Goal: Task Accomplishment & Management: Manage account settings

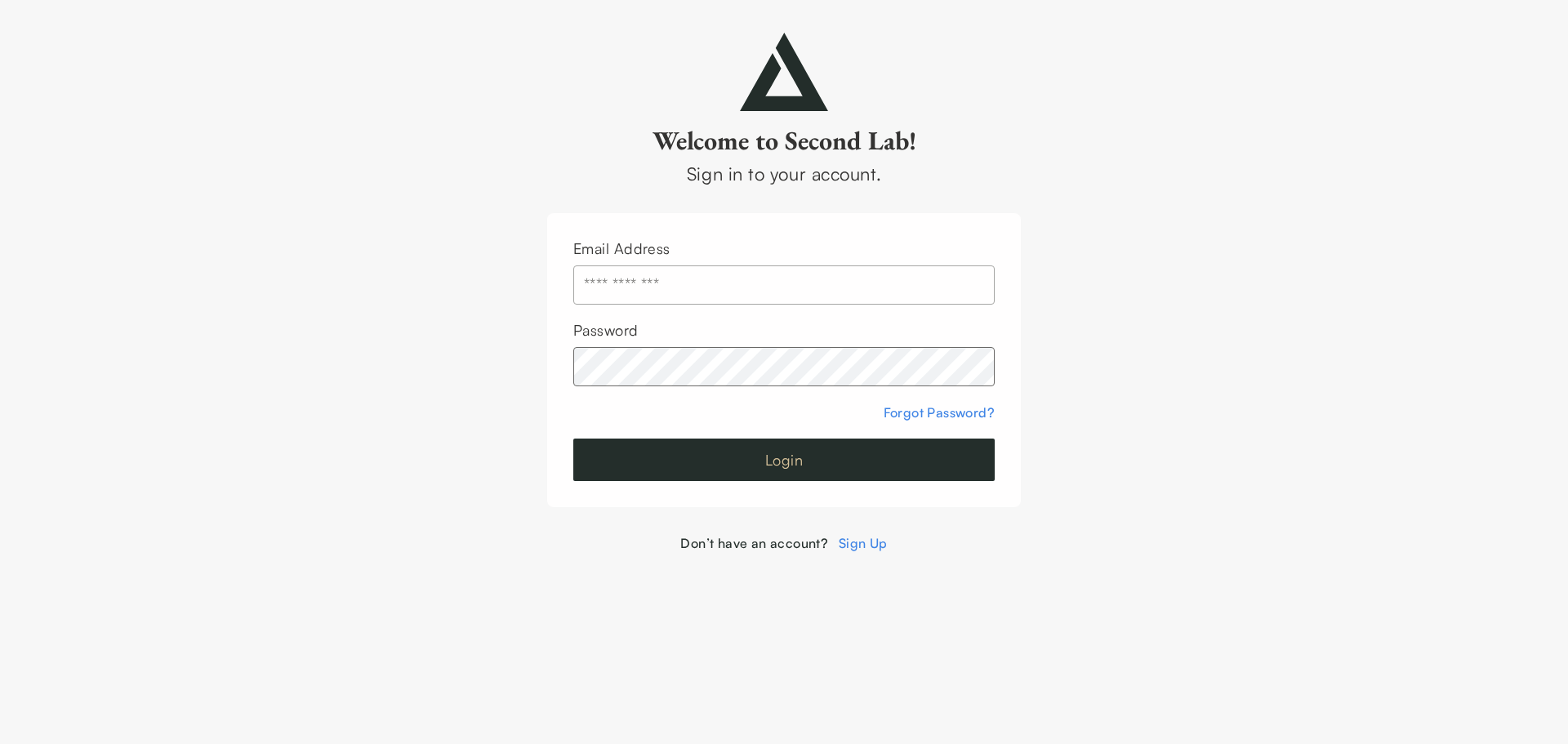
type input "**********"
click at [676, 465] on button "Login" at bounding box center [784, 459] width 421 height 42
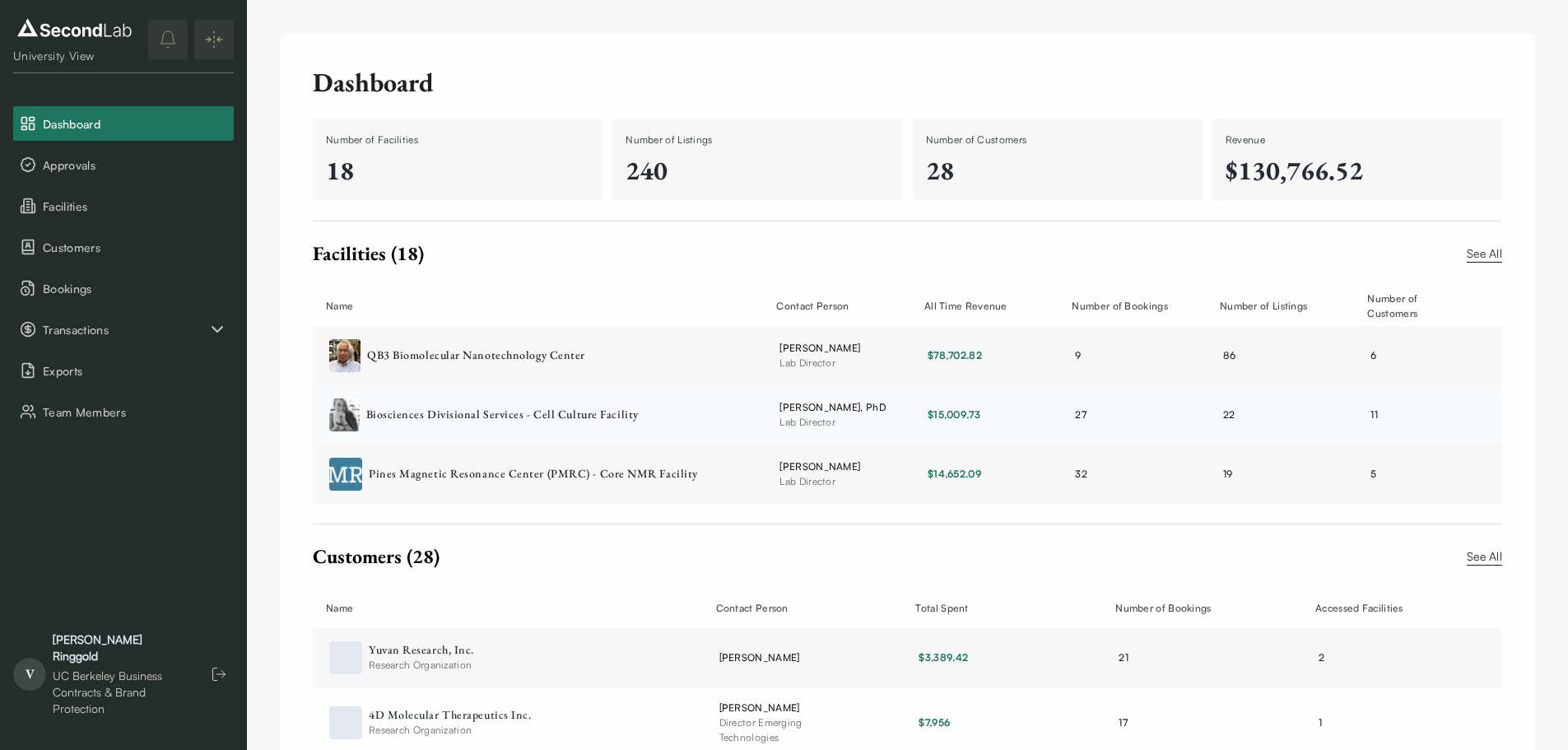
scroll to position [82, 0]
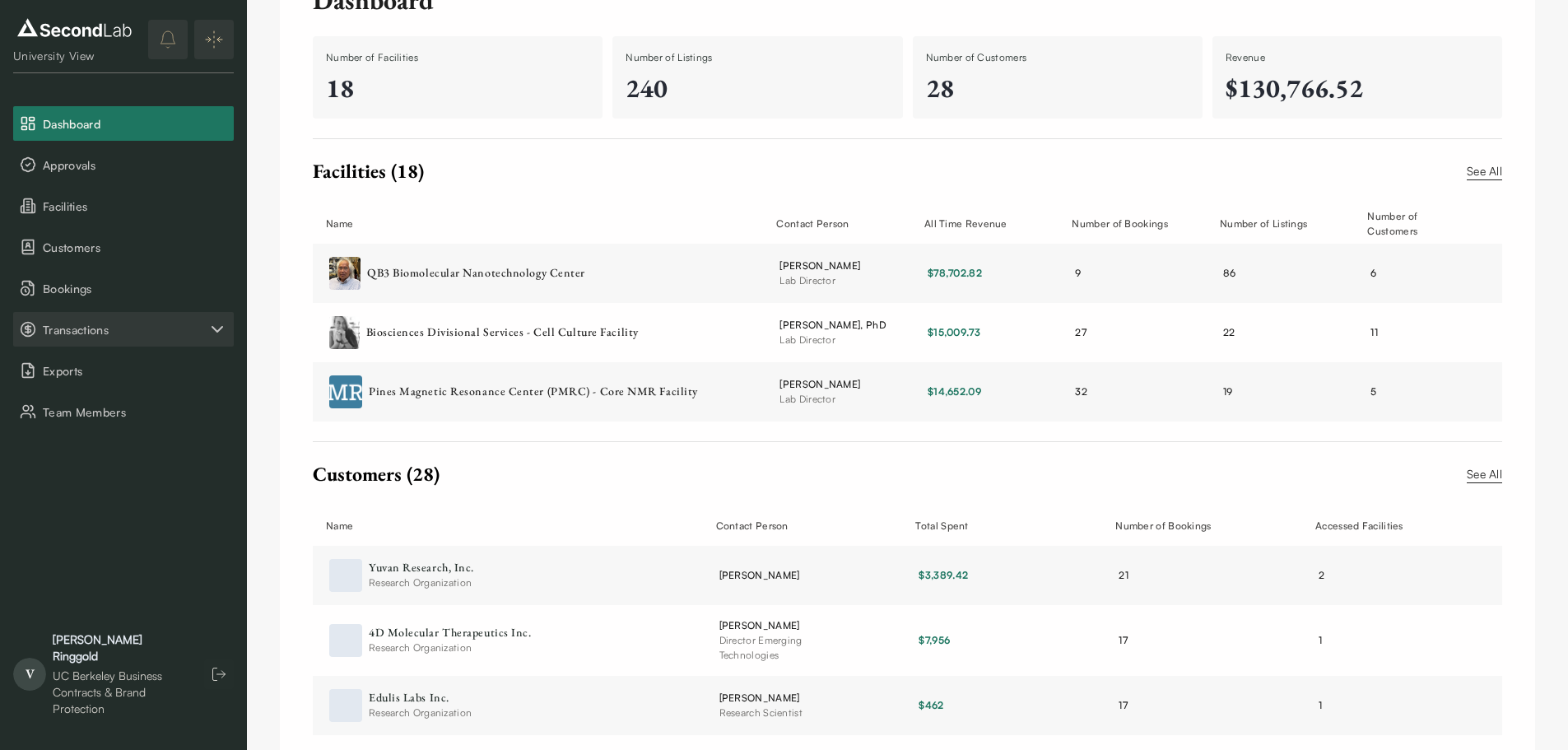
click at [108, 340] on button "Transactions" at bounding box center [124, 329] width 221 height 34
click at [109, 378] on button "Payments" at bounding box center [124, 370] width 221 height 34
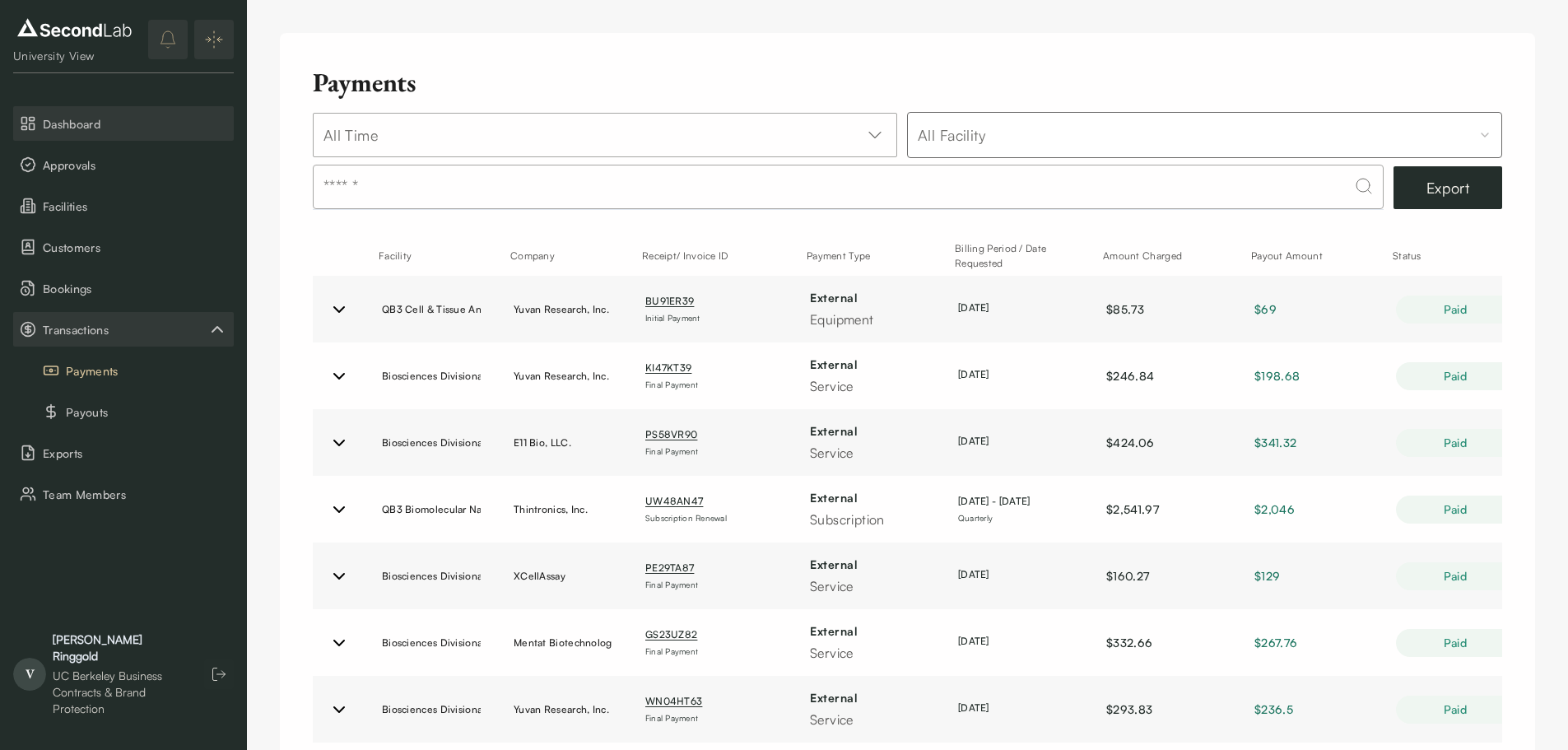
click at [75, 119] on span "Dashboard" at bounding box center [135, 124] width 185 height 17
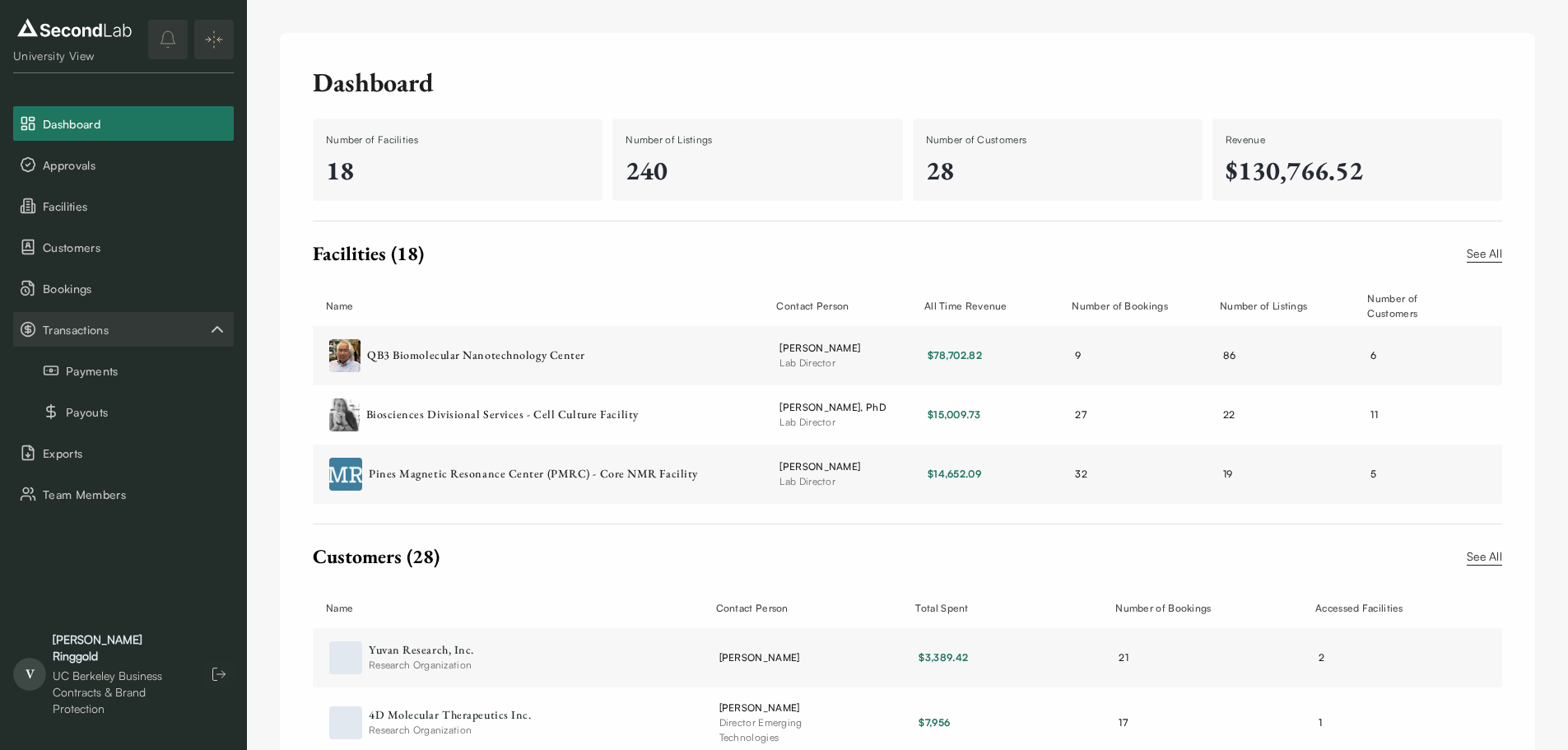
click at [66, 29] on img at bounding box center [74, 29] width 123 height 27
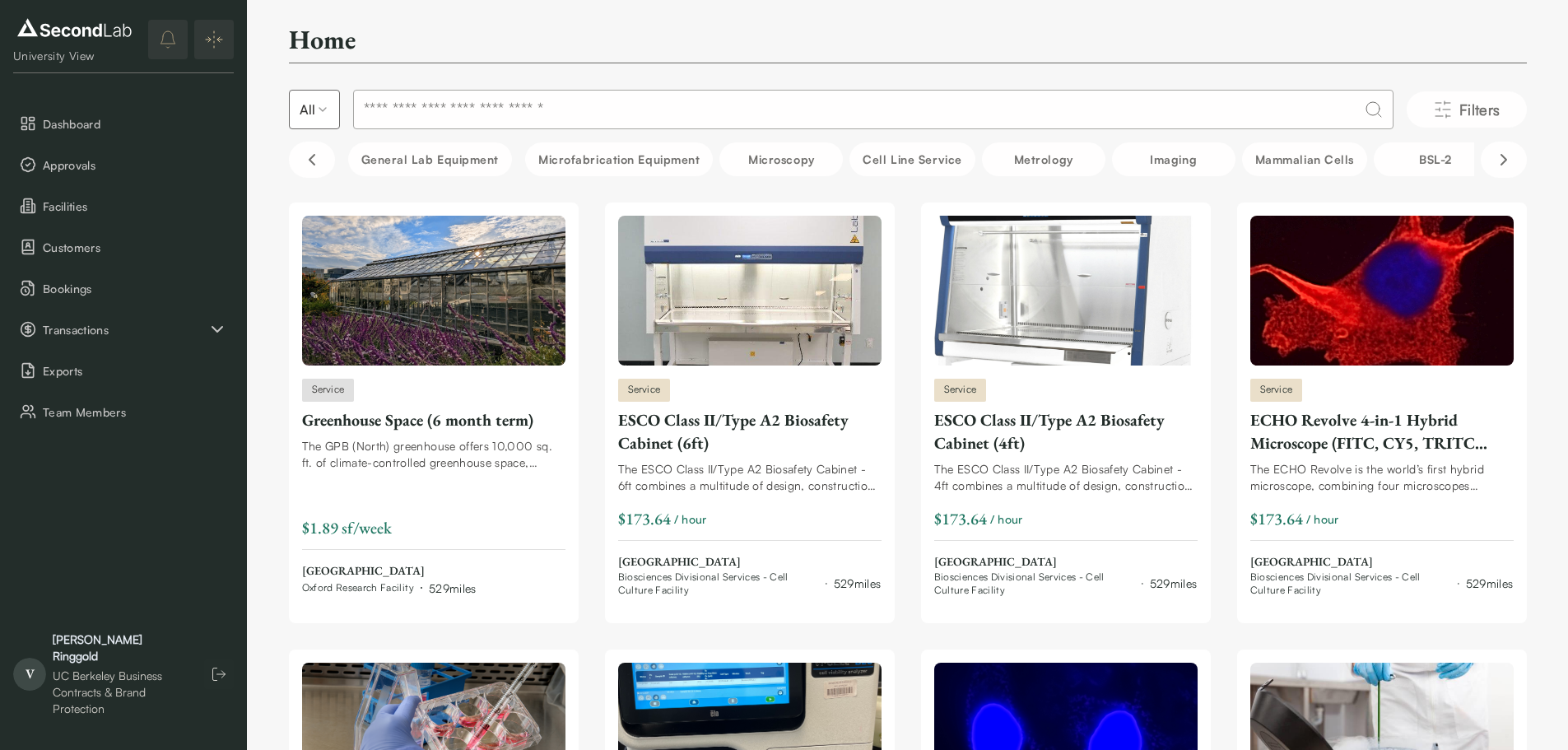
scroll to position [165, 0]
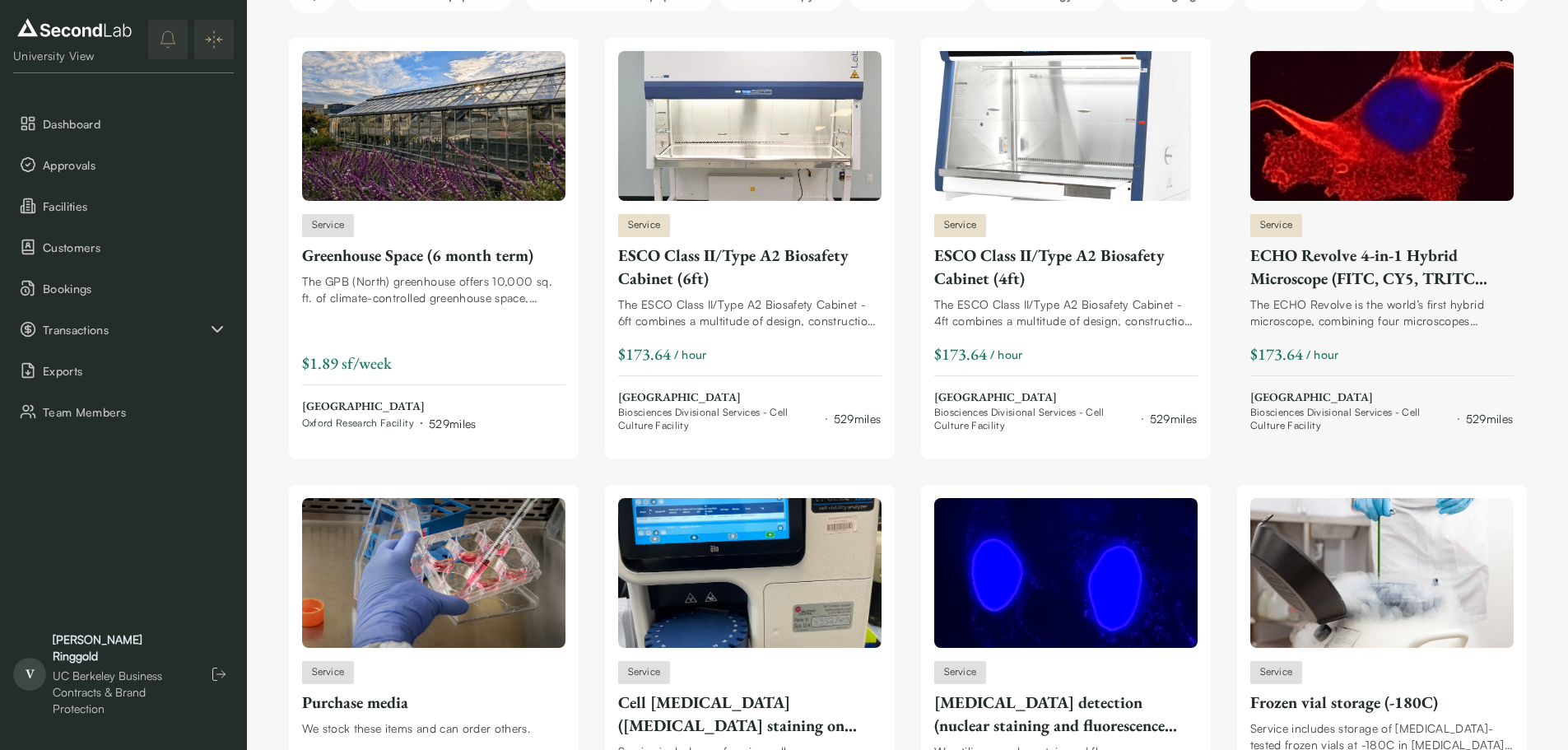
click at [1354, 328] on div "The ECHO Revolve is the world’s first hybrid microscope, combining four microsc…" at bounding box center [1381, 312] width 264 height 33
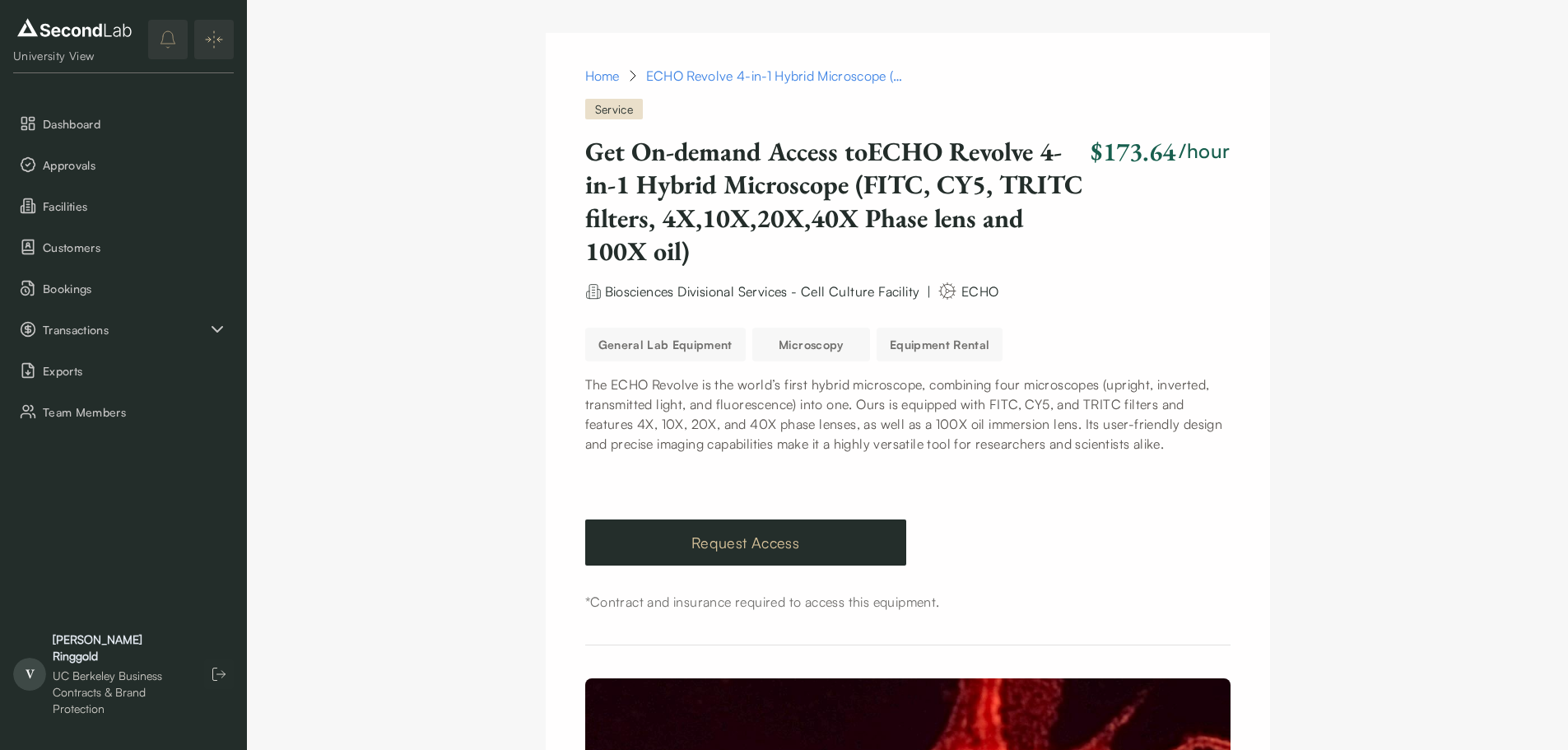
click at [751, 544] on link "Request Access" at bounding box center [745, 543] width 321 height 46
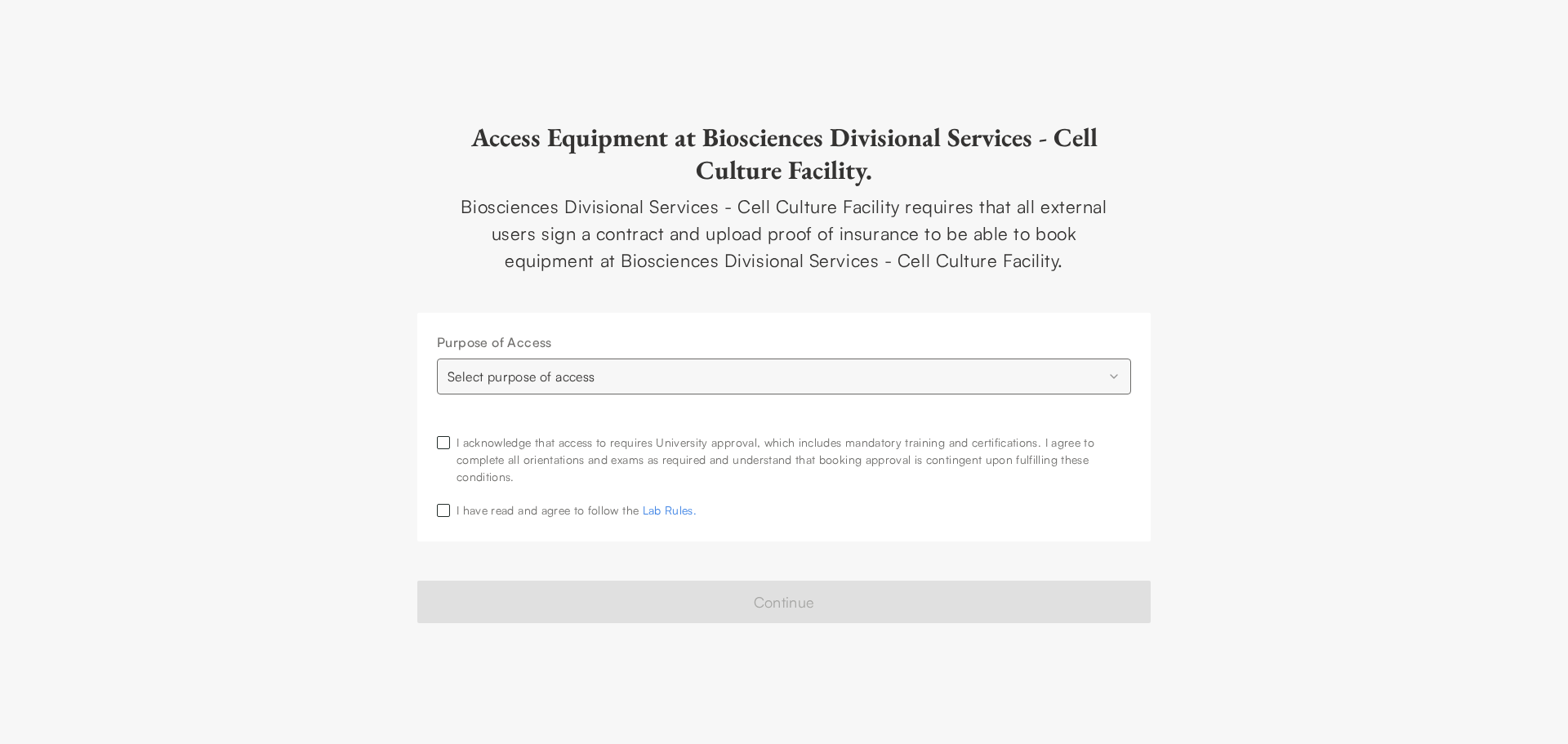
click at [770, 395] on div "**********" at bounding box center [784, 427] width 734 height 228
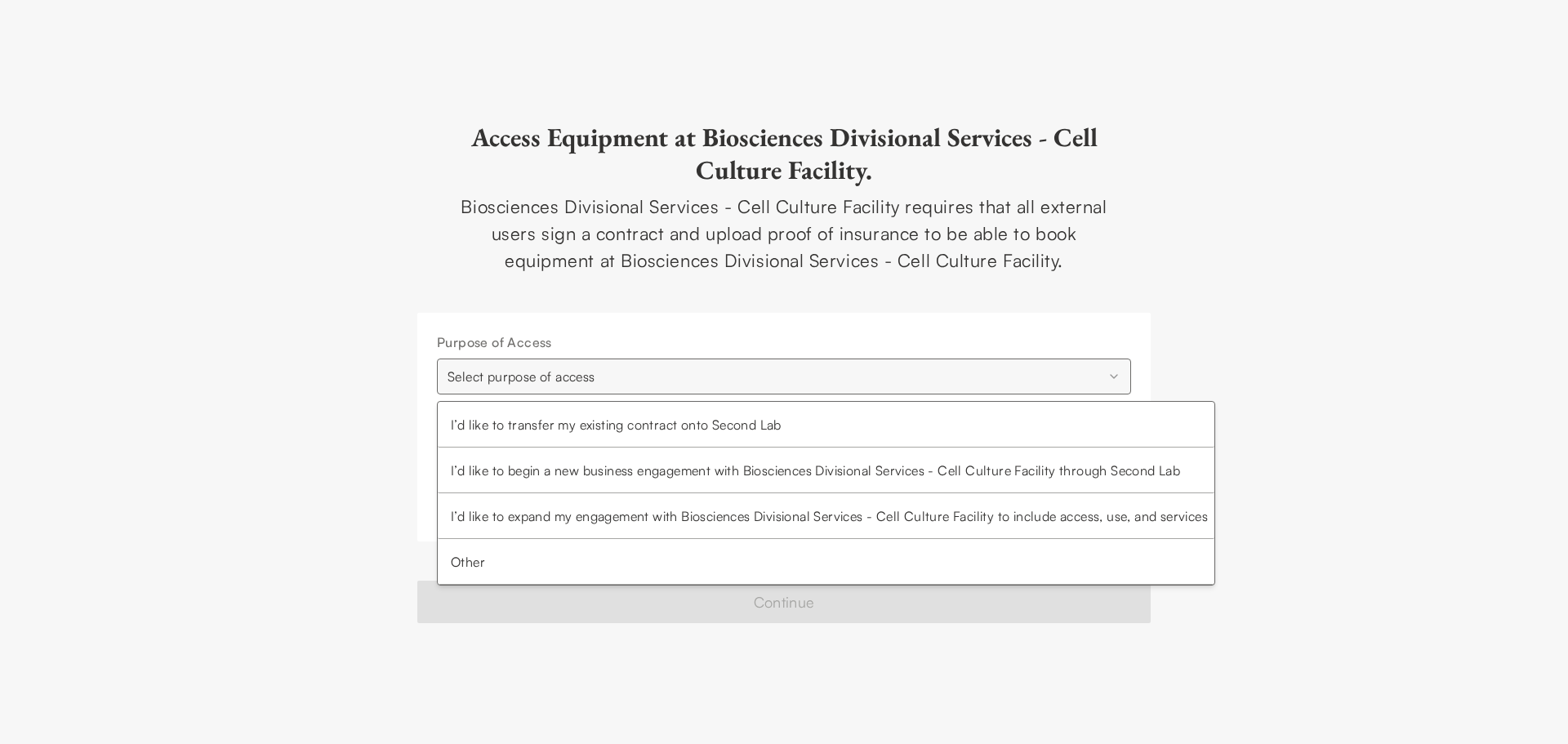
click at [791, 375] on html "**********" at bounding box center [784, 372] width 1568 height 744
select select "**********"
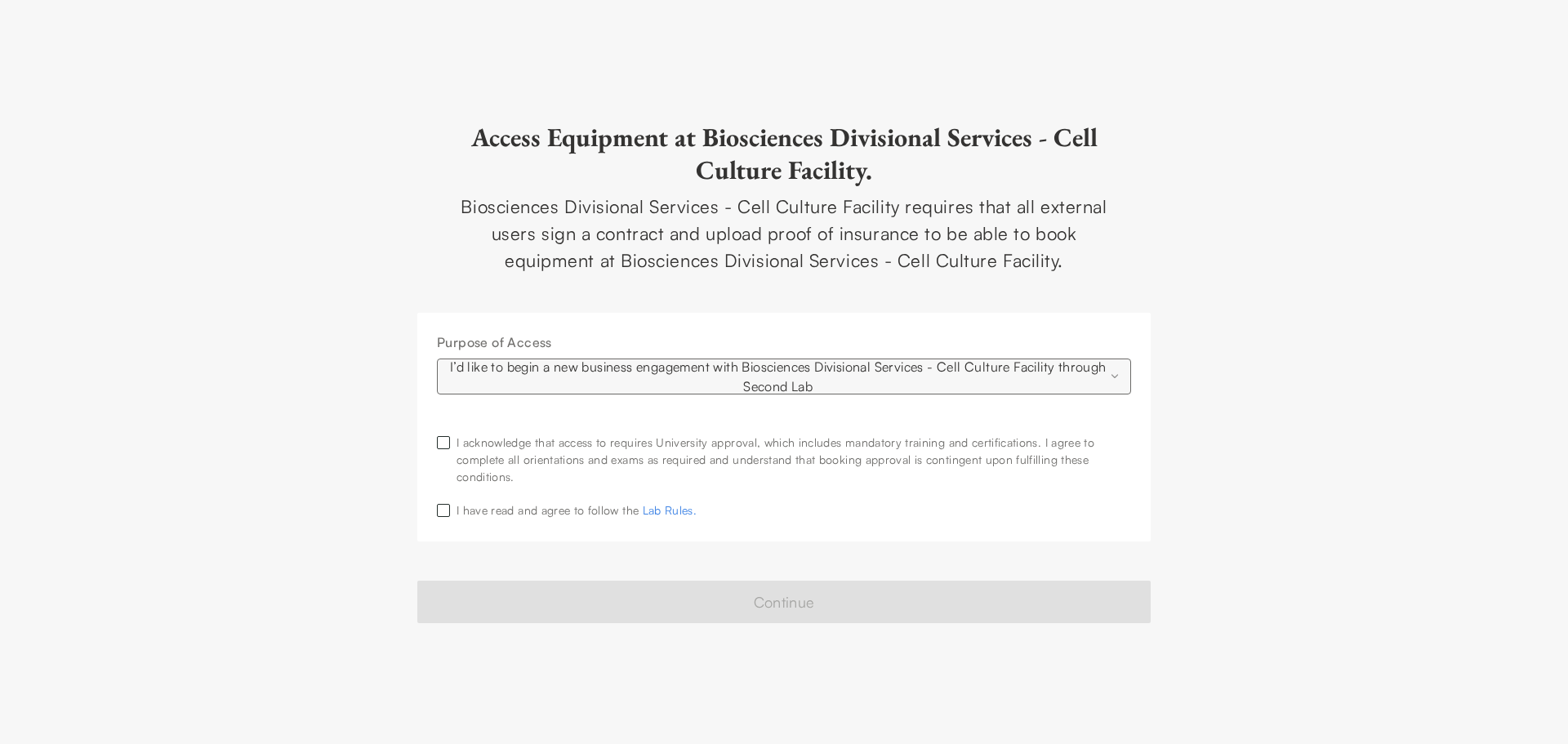
click at [965, 482] on div "I acknowledge that access to requires University approval, which includes manda…" at bounding box center [793, 459] width 674 height 51
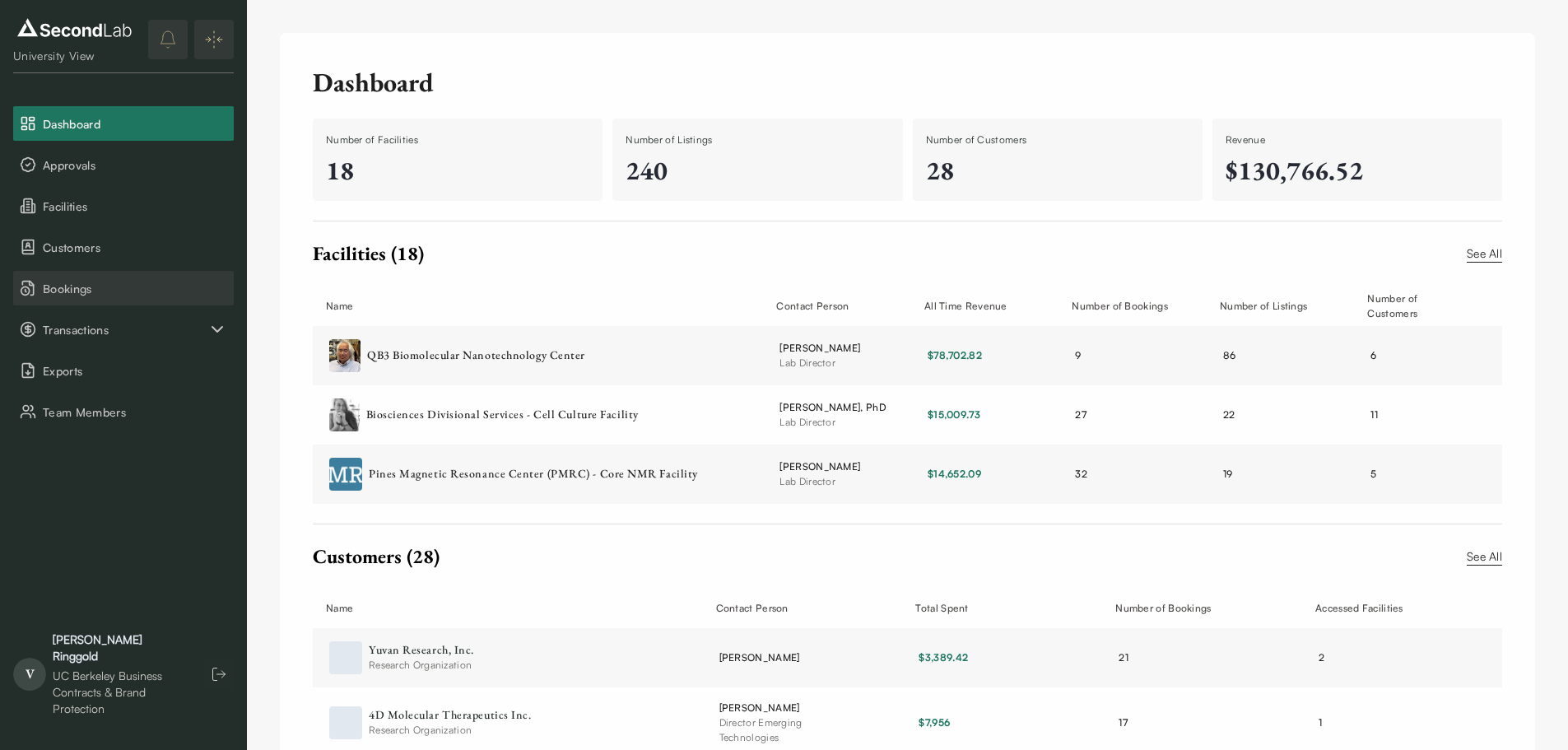
click at [167, 281] on span "Bookings" at bounding box center [135, 288] width 185 height 17
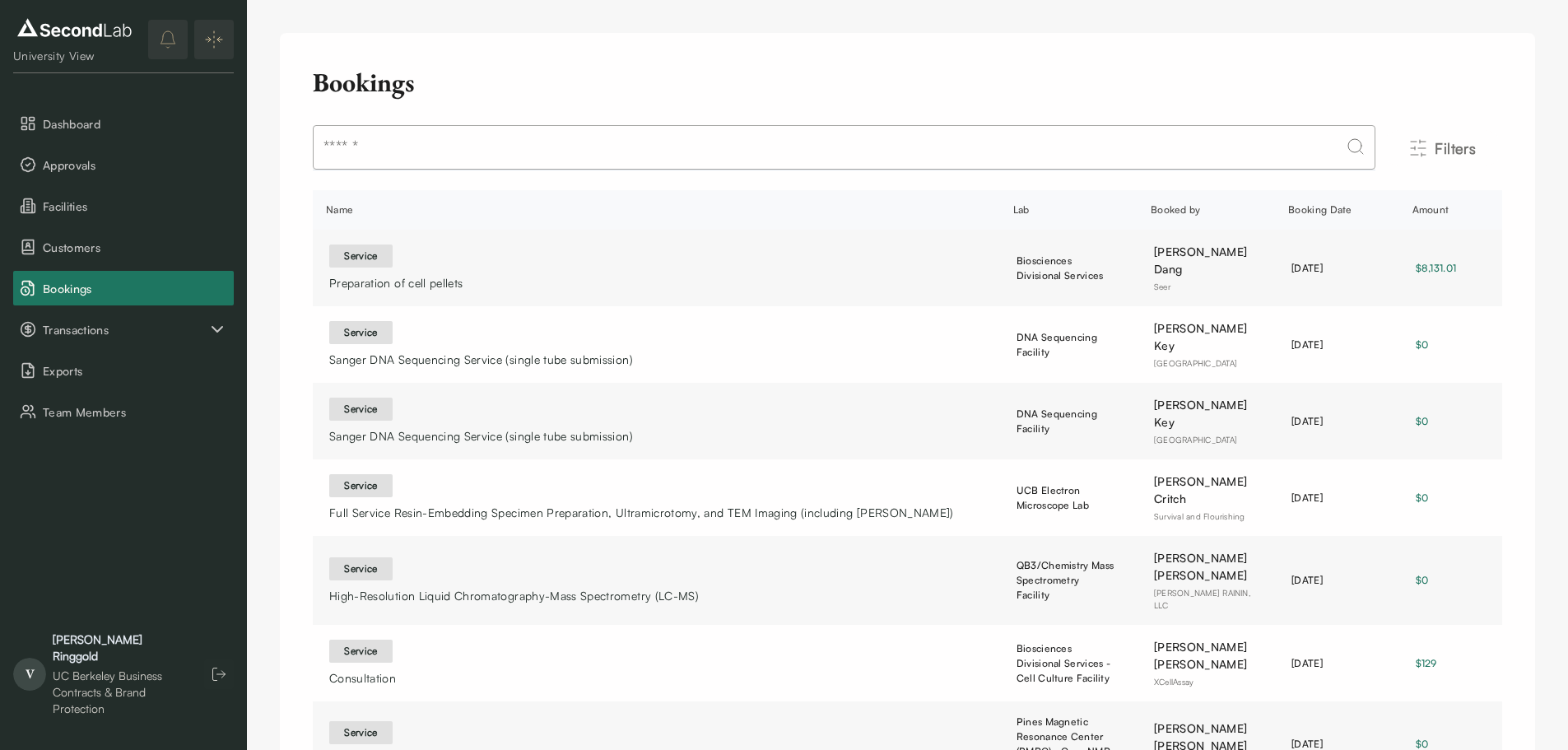
click at [1331, 211] on div "Booking Date" at bounding box center [1331, 210] width 86 height 15
click at [1421, 146] on icon "Filters" at bounding box center [1419, 148] width 20 height 20
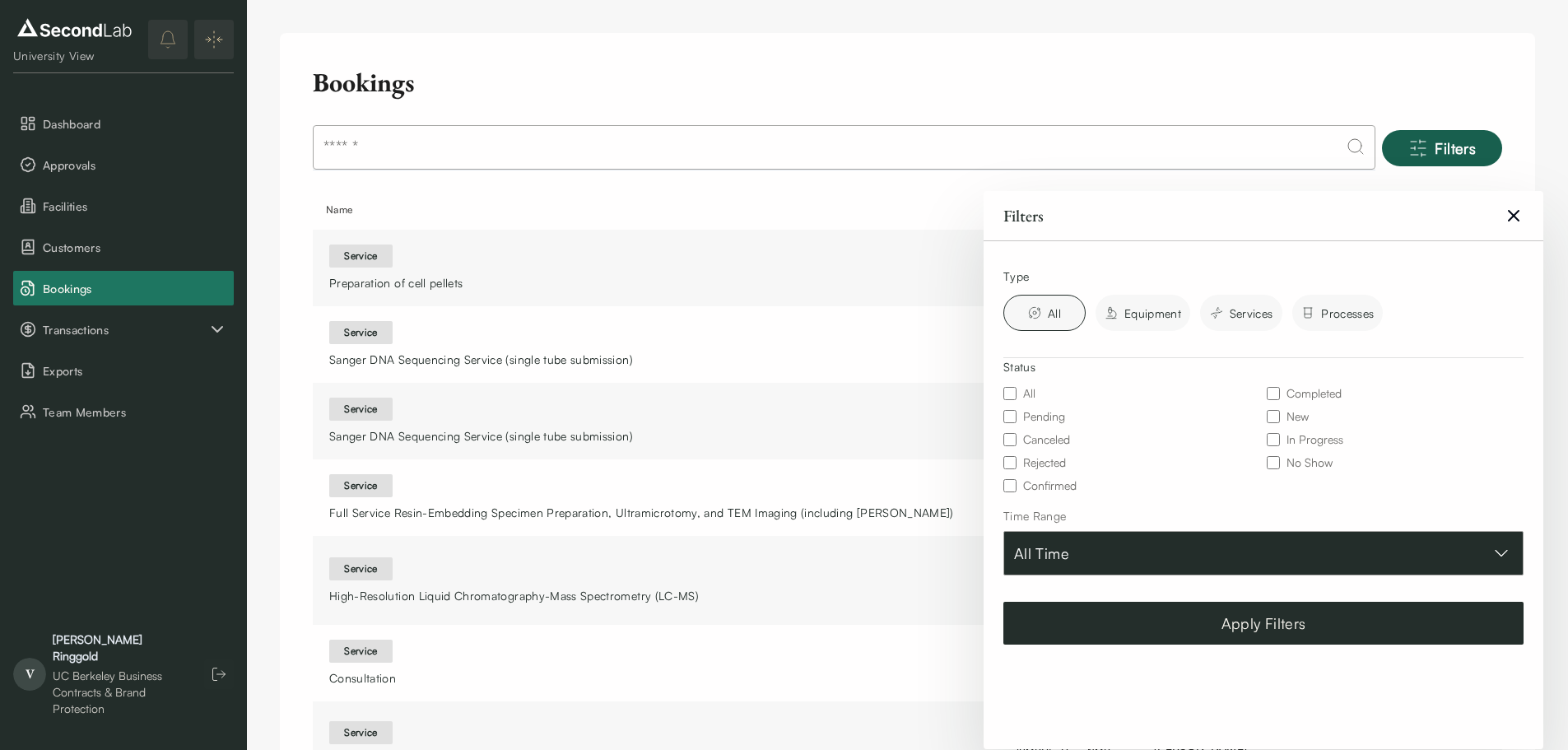
click at [1139, 546] on button "All Time" at bounding box center [1263, 553] width 520 height 45
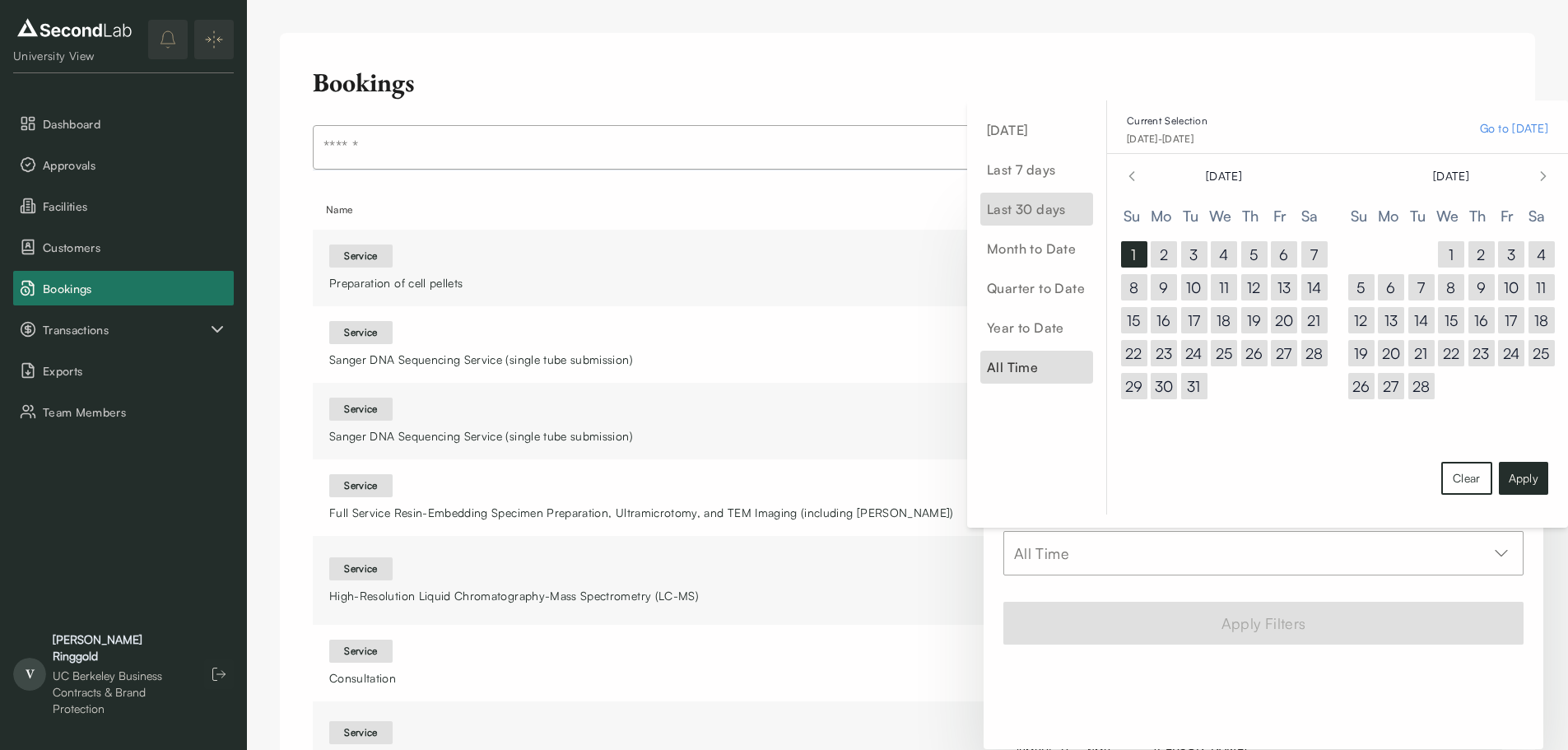
click at [1023, 210] on span "Last 30 days" at bounding box center [1037, 208] width 112 height 33
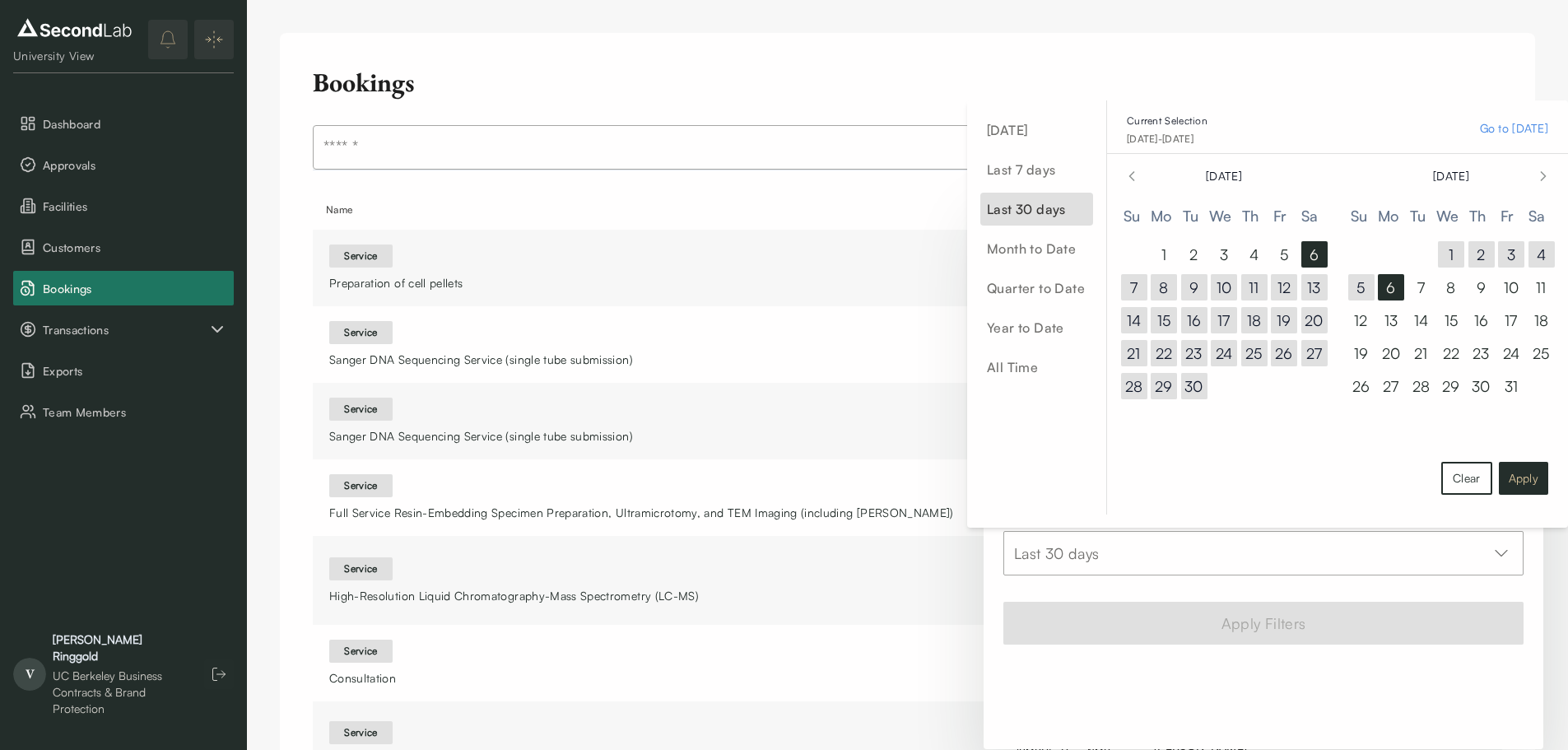
click at [1531, 470] on button "Apply" at bounding box center [1524, 478] width 50 height 33
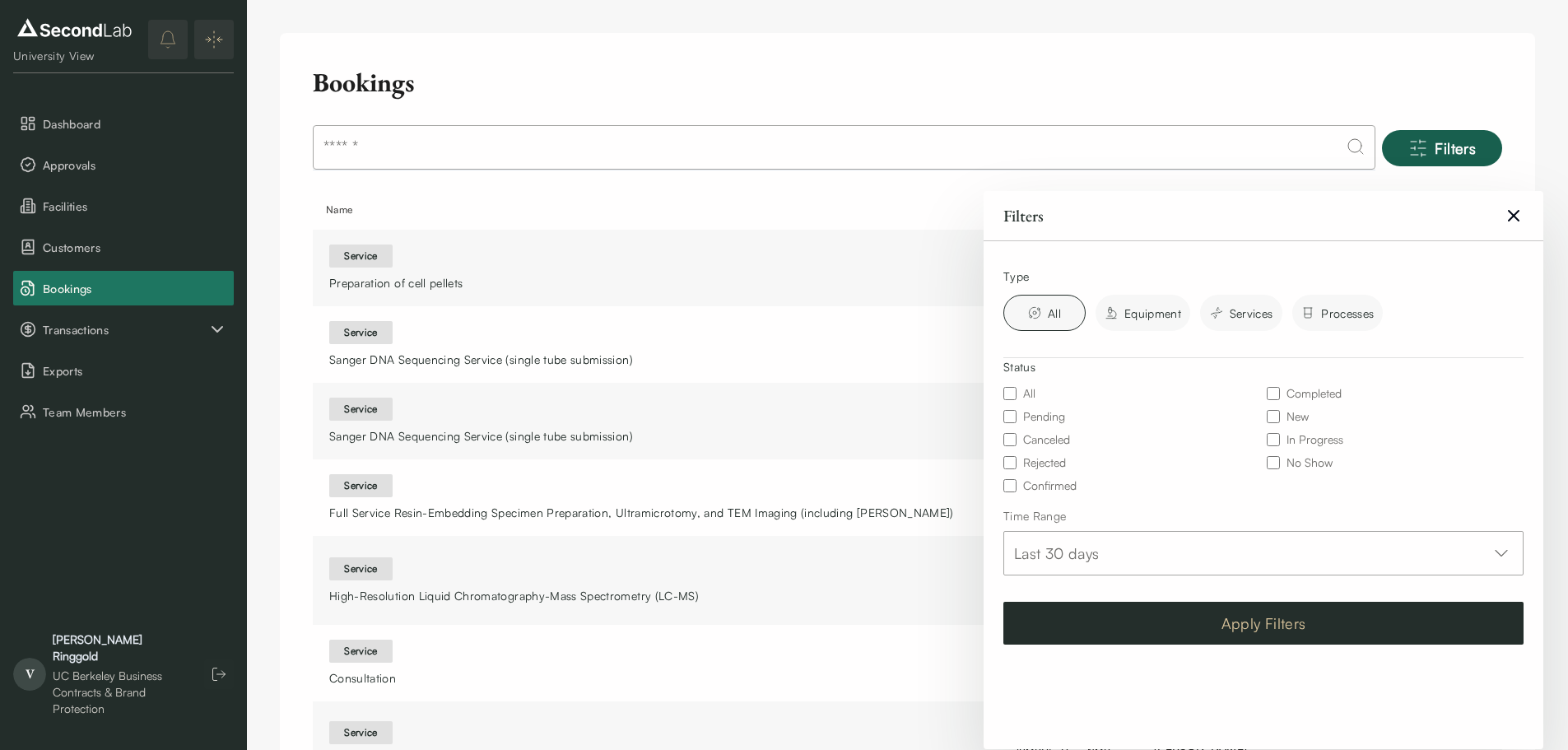
click at [1451, 611] on button "Apply Filters" at bounding box center [1263, 622] width 520 height 43
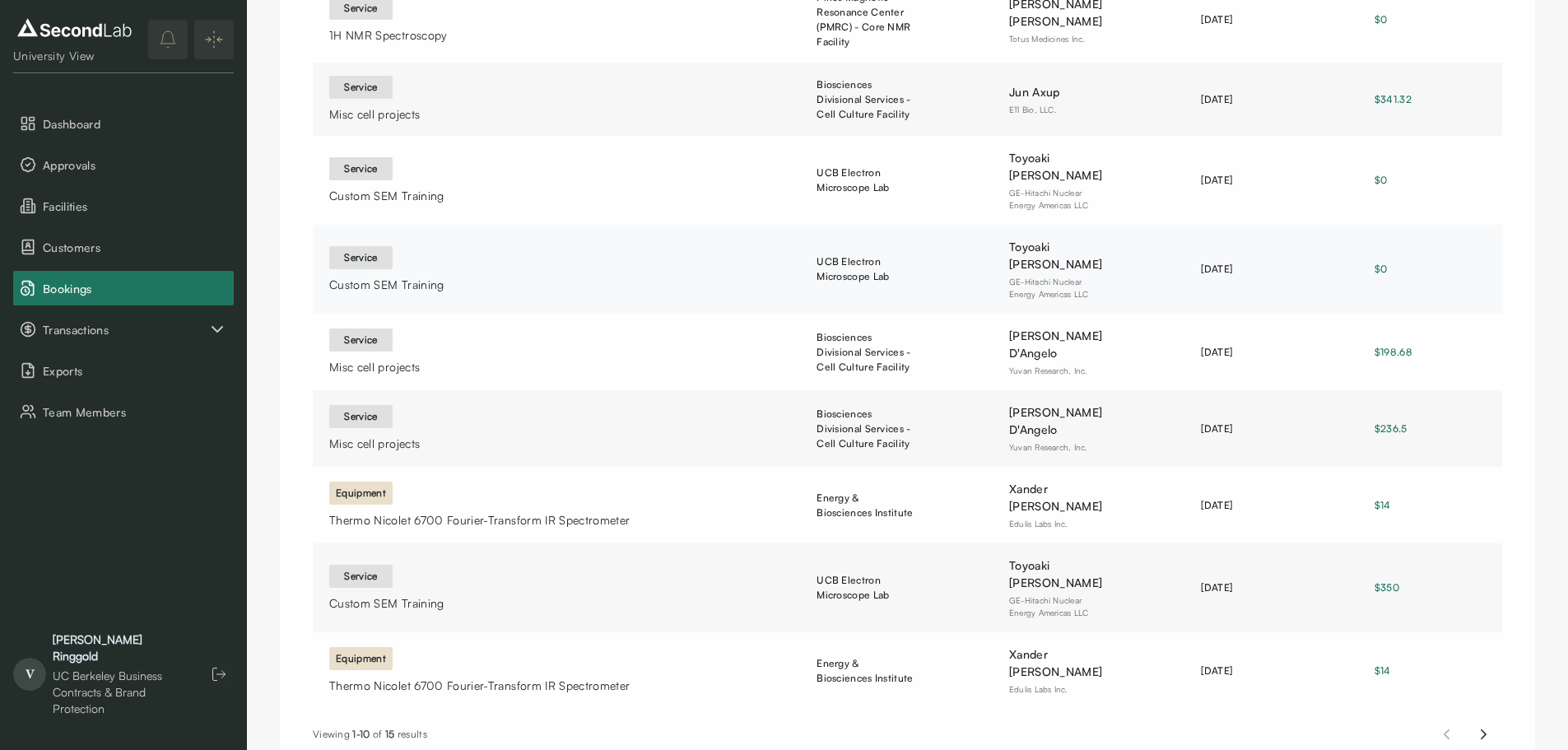
scroll to position [334, 0]
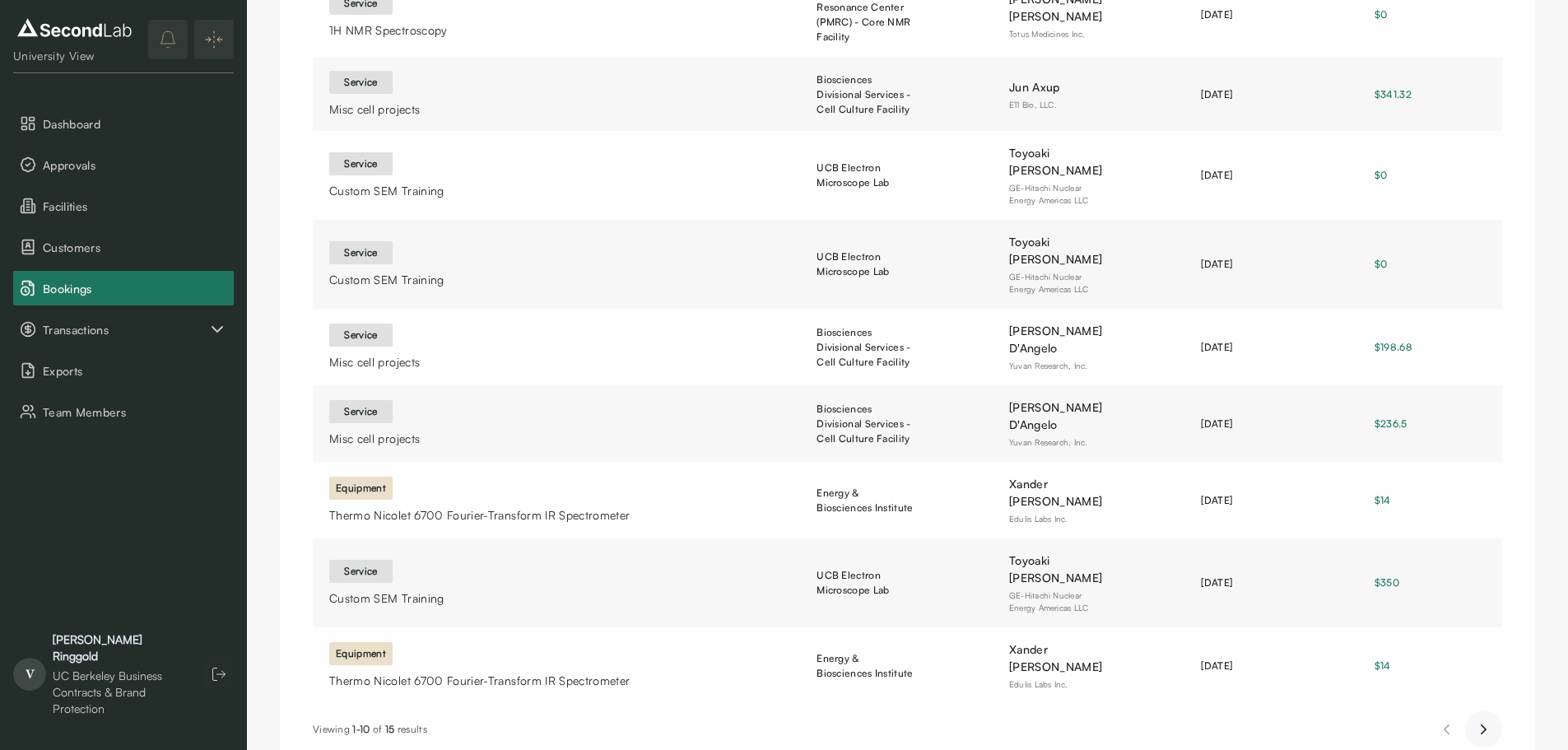
click at [1476, 720] on icon "Next page" at bounding box center [1484, 729] width 17 height 20
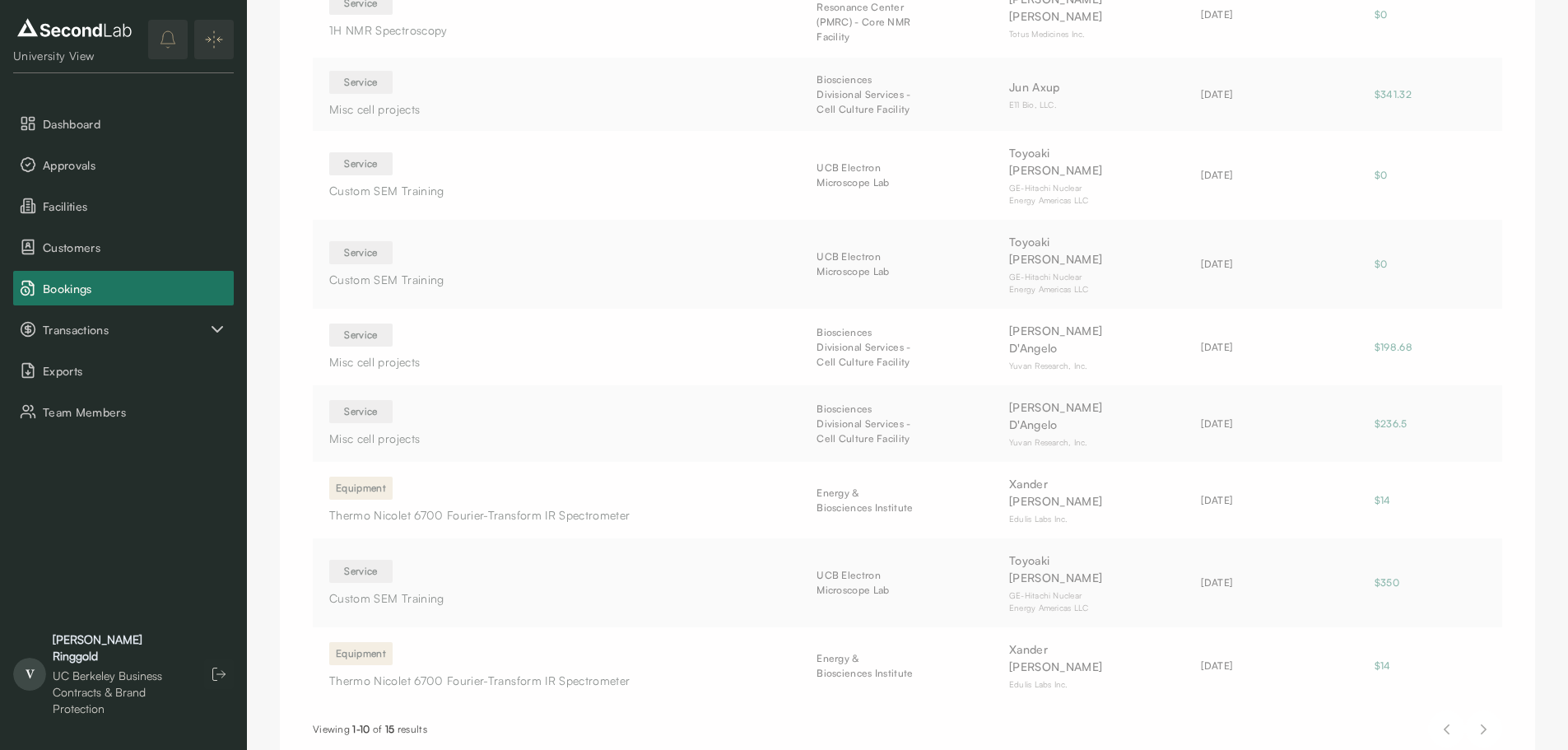
scroll to position [0, 0]
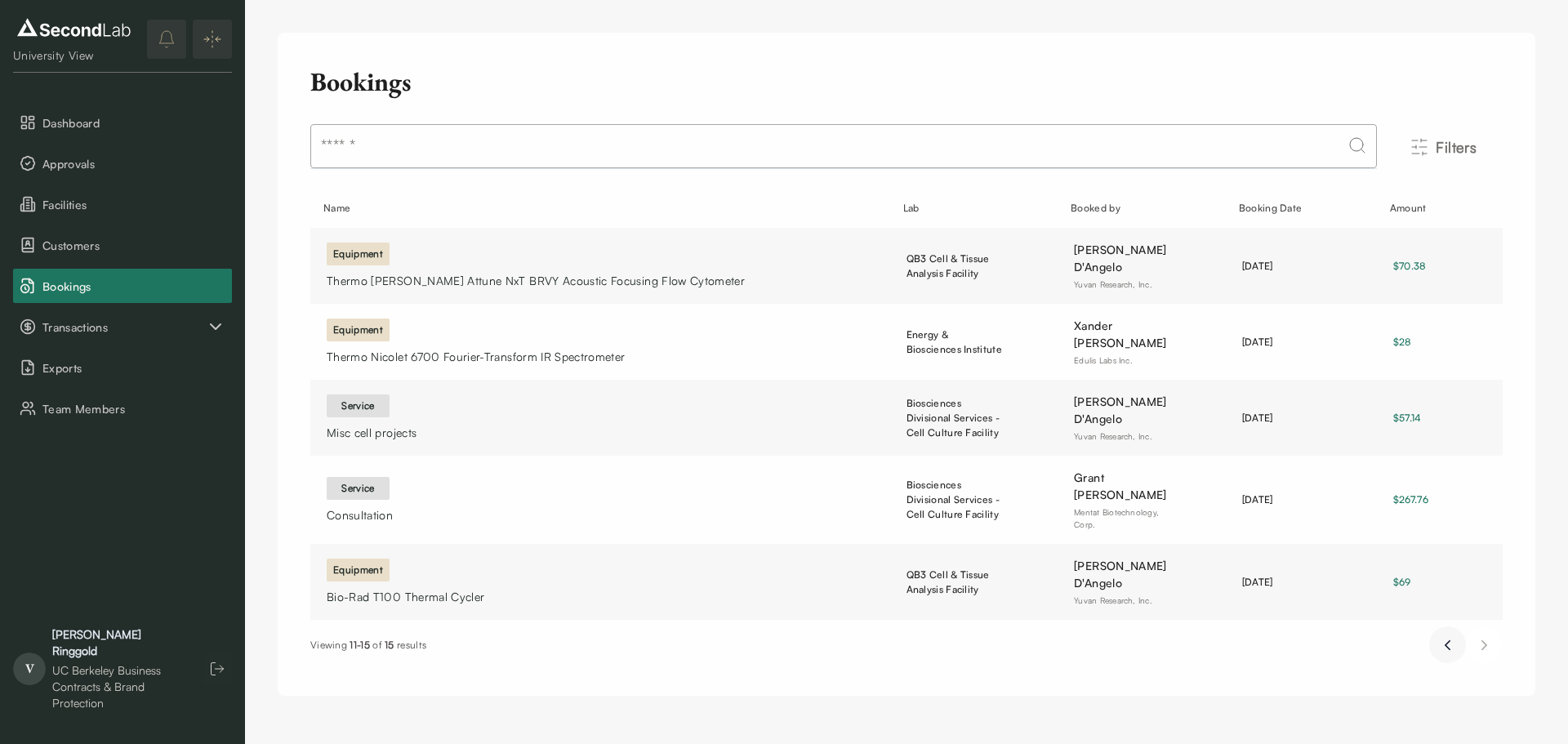
click at [1444, 635] on icon "Previous page" at bounding box center [1448, 645] width 17 height 20
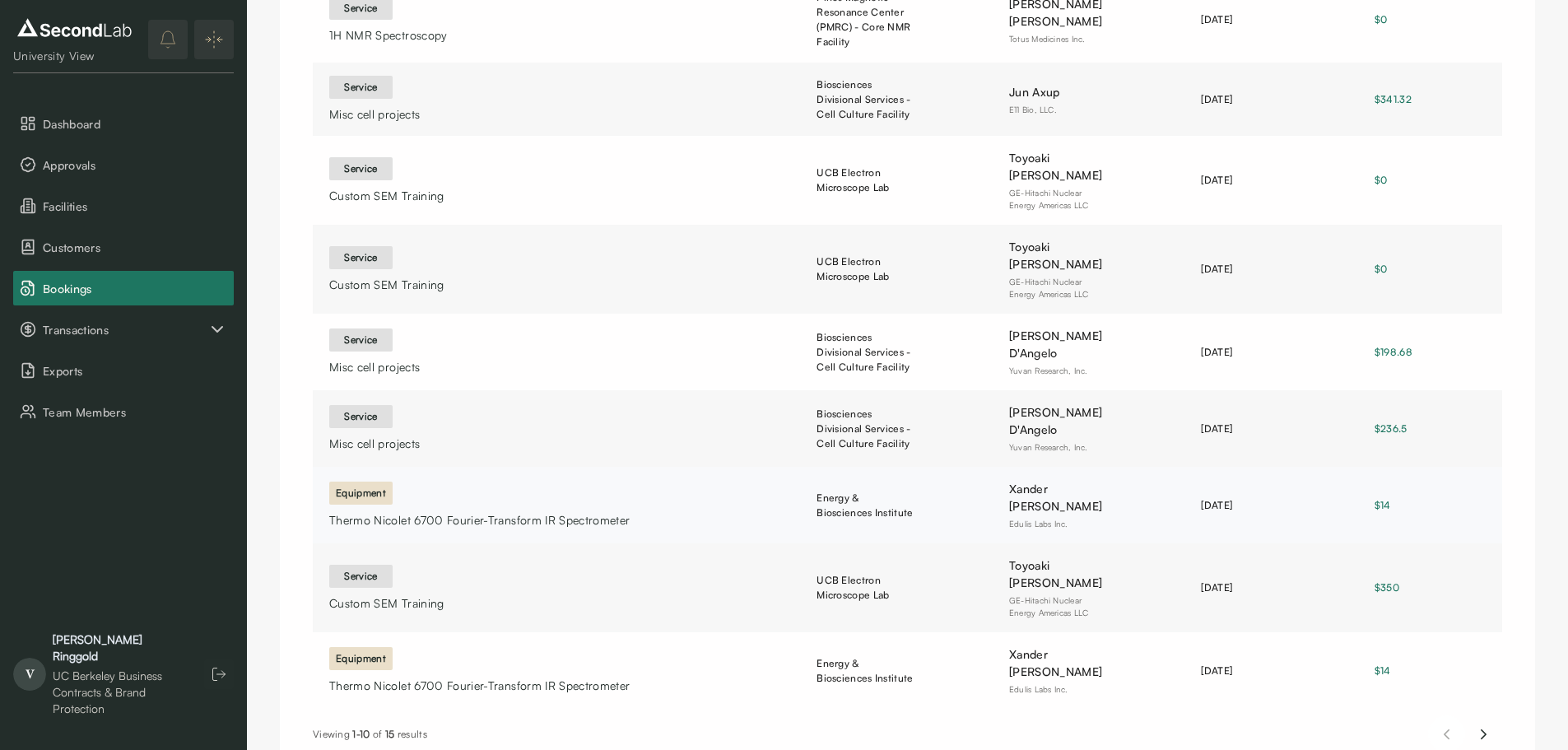
scroll to position [334, 0]
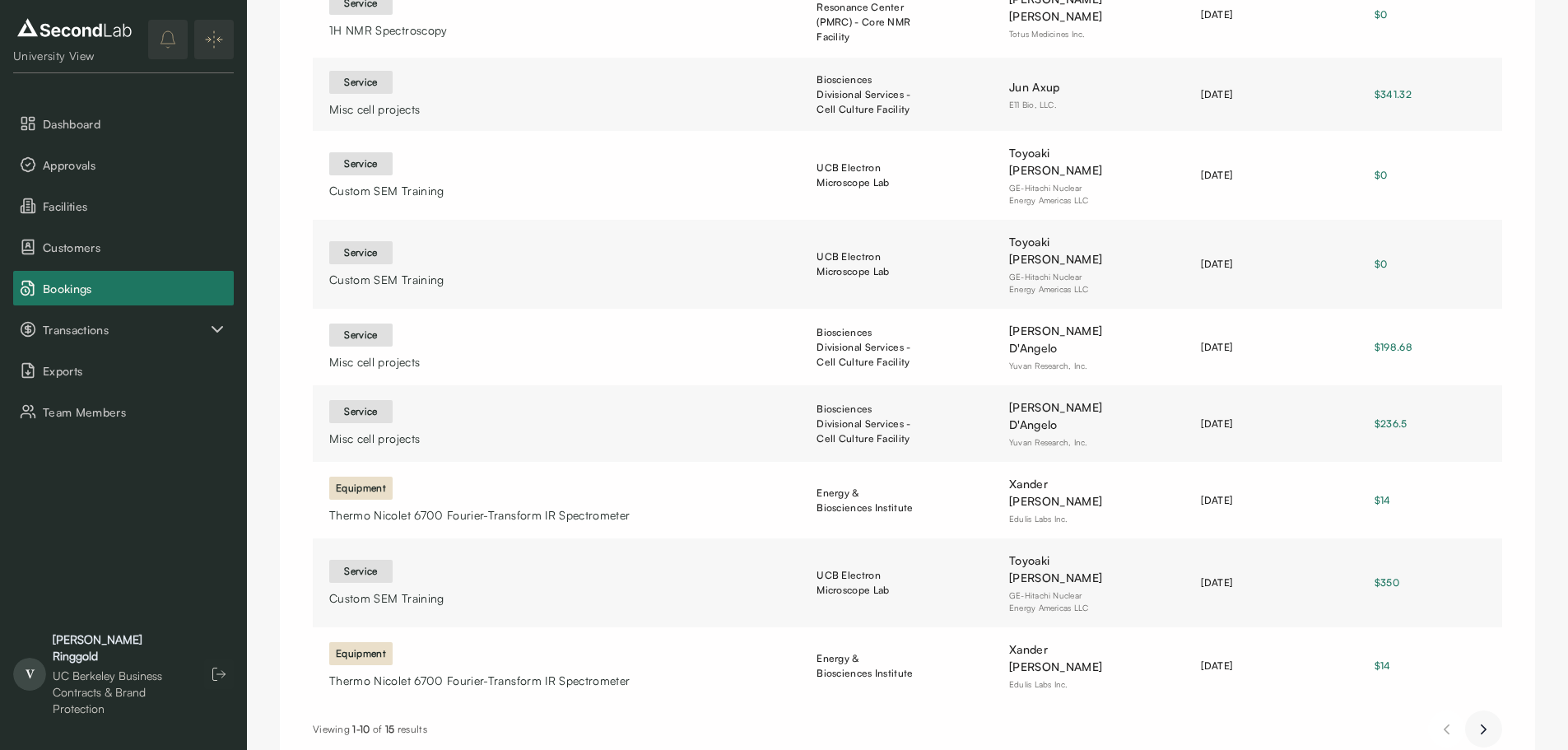
click at [1492, 720] on icon "Next page" at bounding box center [1484, 729] width 17 height 20
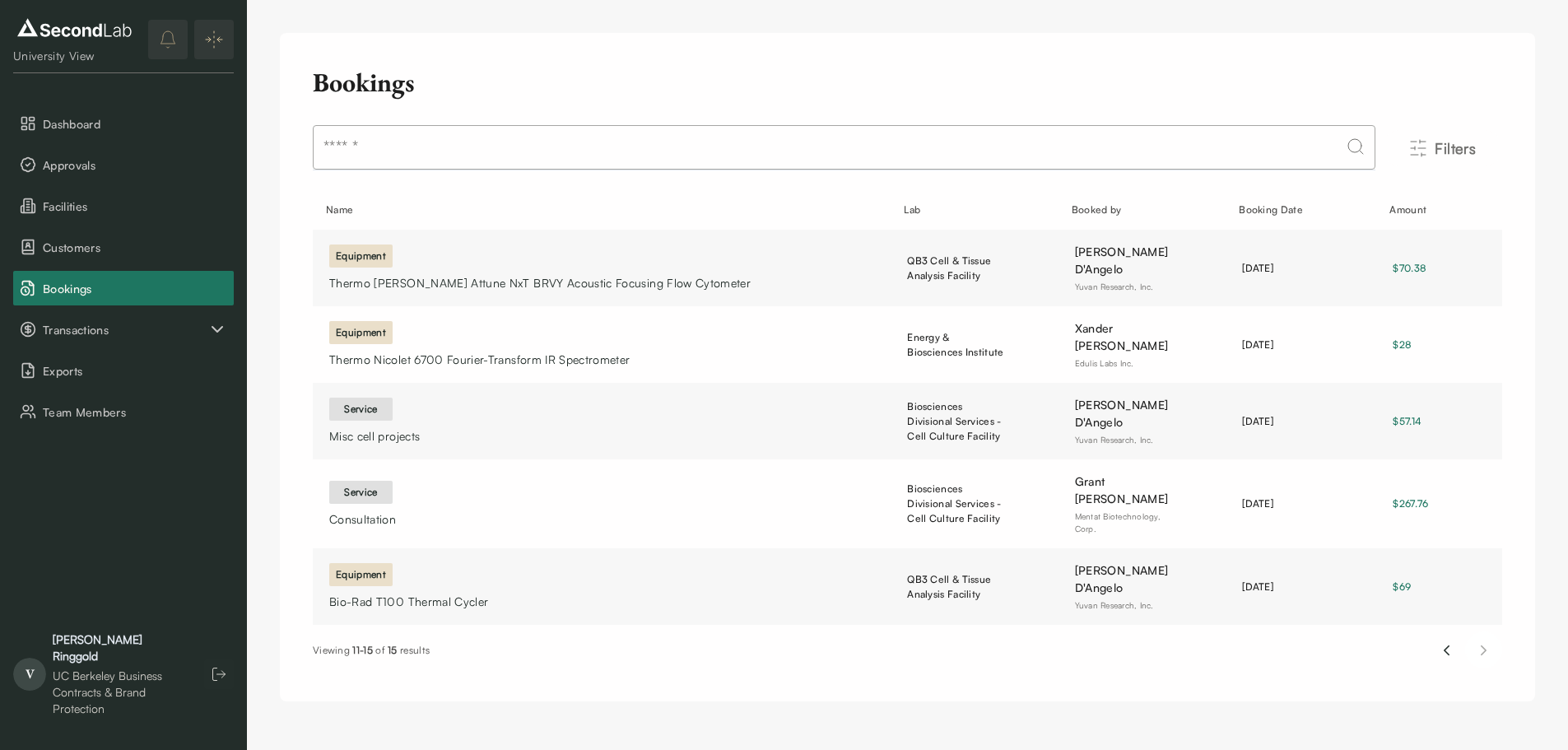
scroll to position [0, 0]
click at [1458, 641] on icon "Previous page" at bounding box center [1459, 650] width 17 height 20
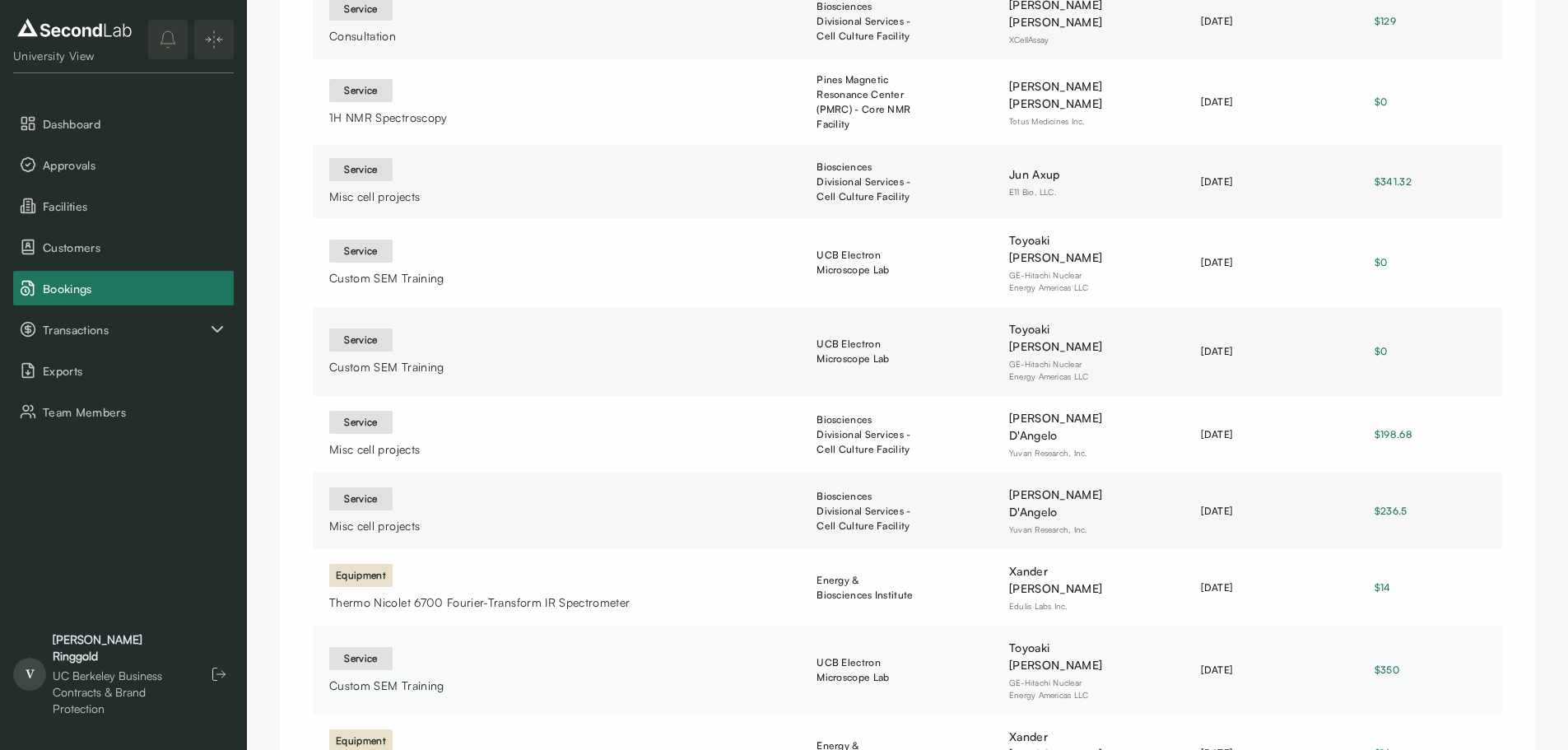
scroll to position [329, 0]
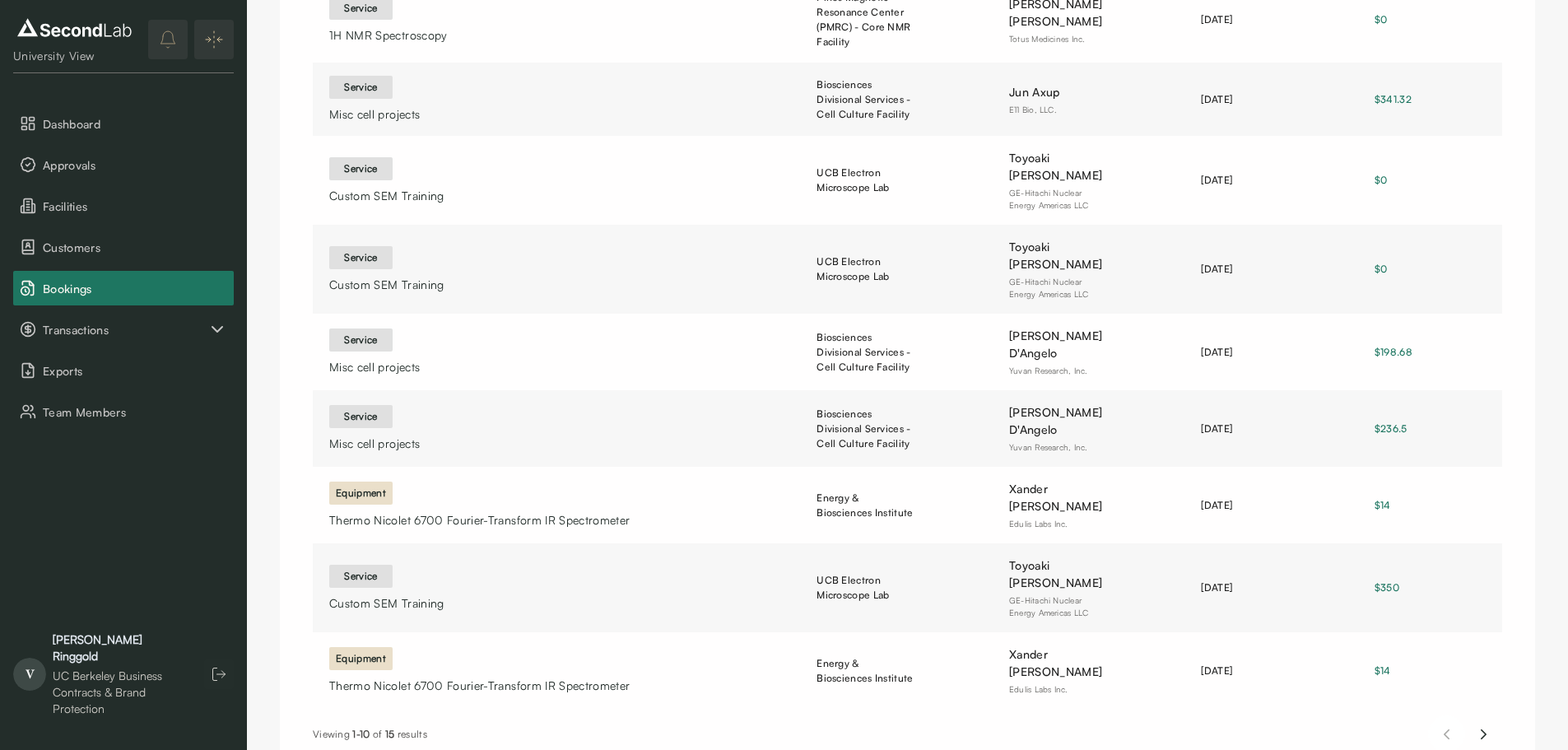
click at [1486, 724] on icon "Next page" at bounding box center [1484, 734] width 17 height 20
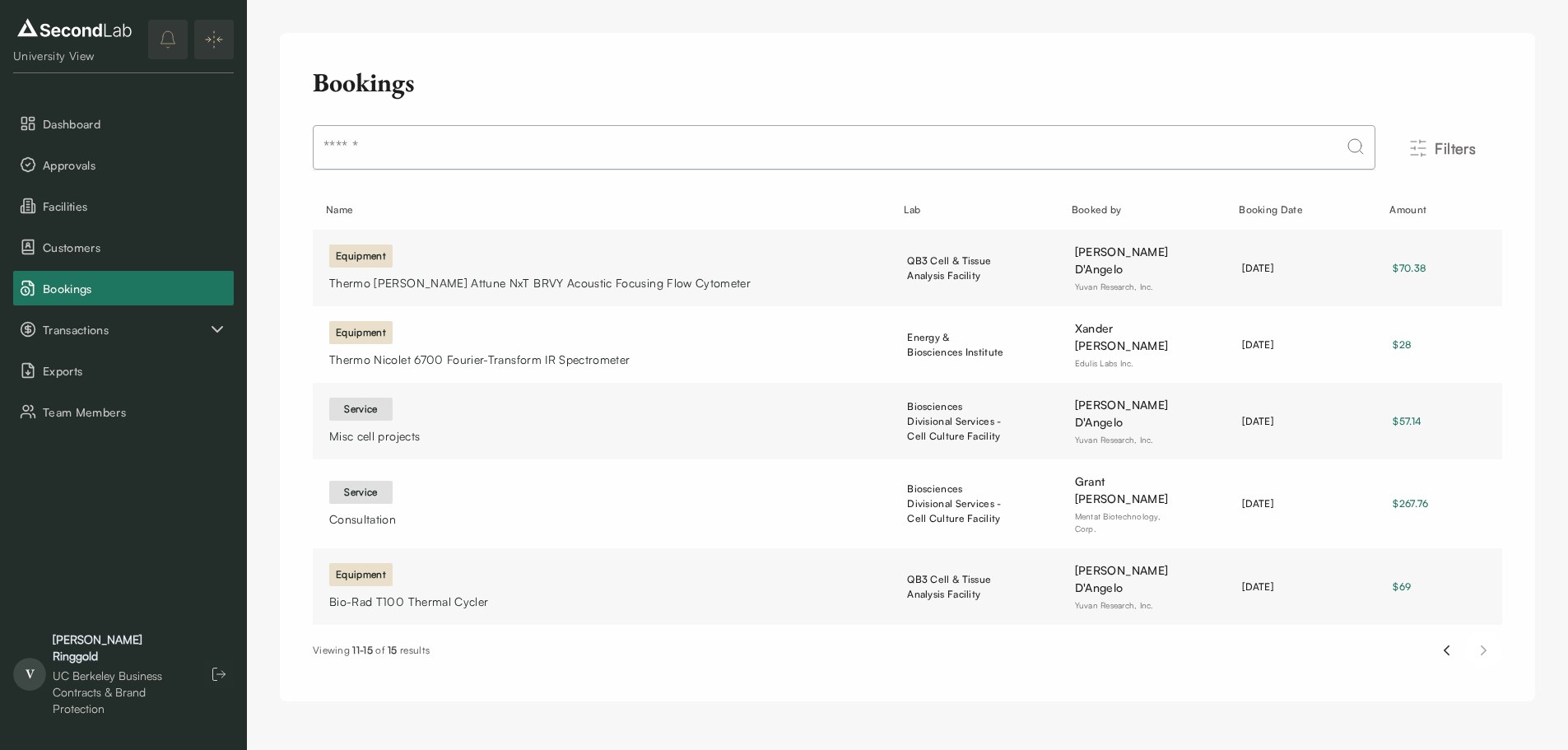
scroll to position [0, 0]
click at [1461, 646] on icon "Previous page" at bounding box center [1459, 651] width 4 height 10
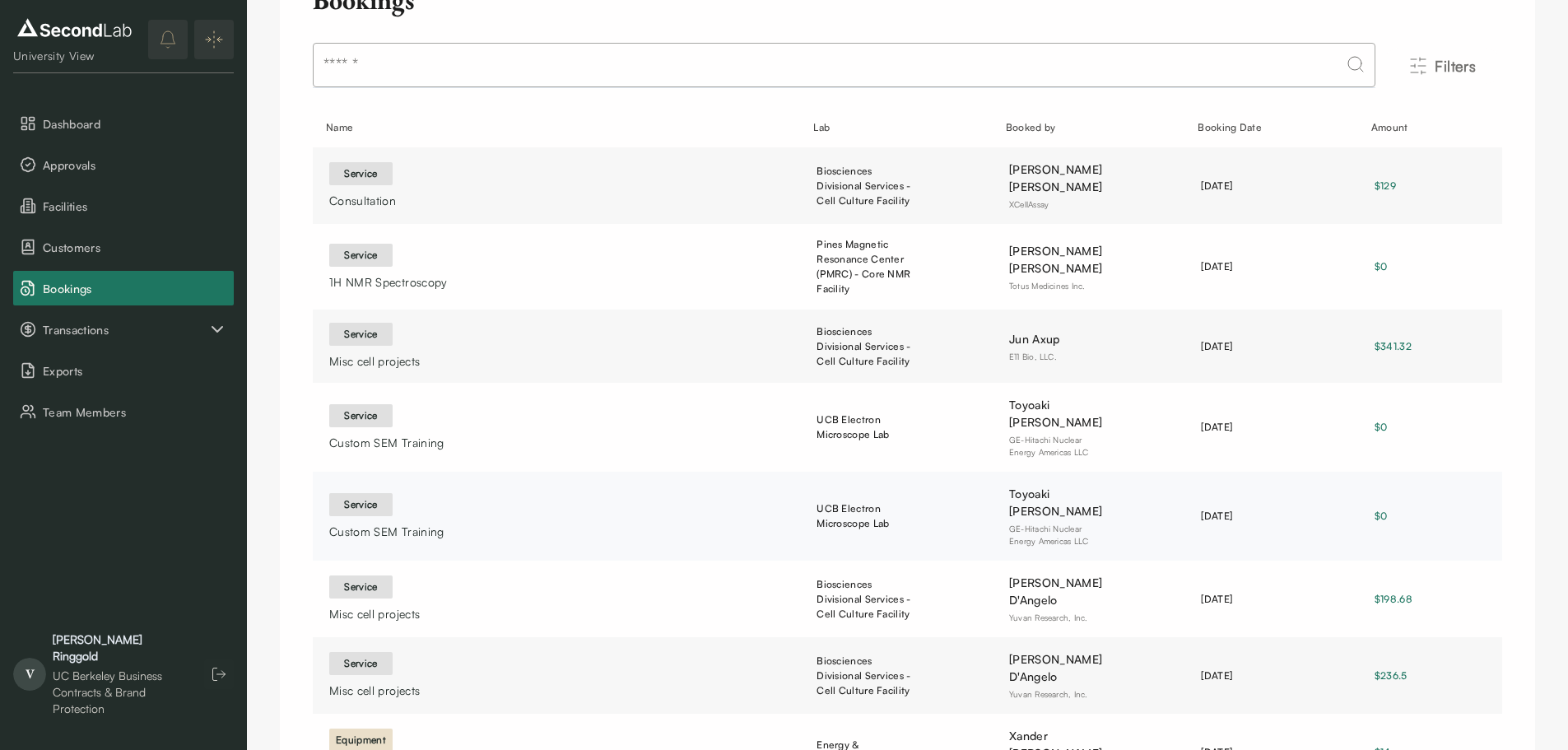
scroll to position [165, 0]
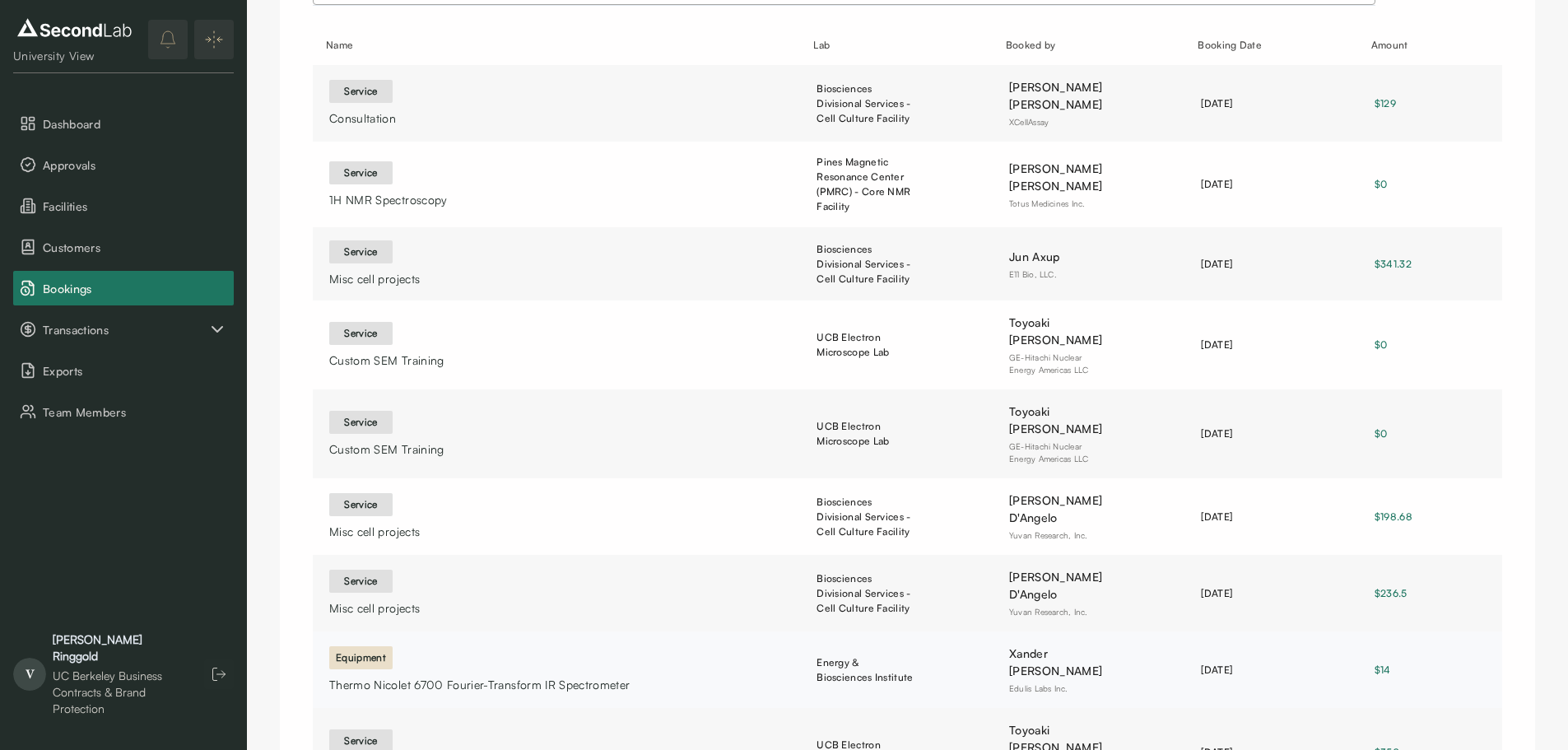
click at [1151, 631] on td "Xander Fleming Edulis Labs Inc." at bounding box center [1089, 669] width 192 height 76
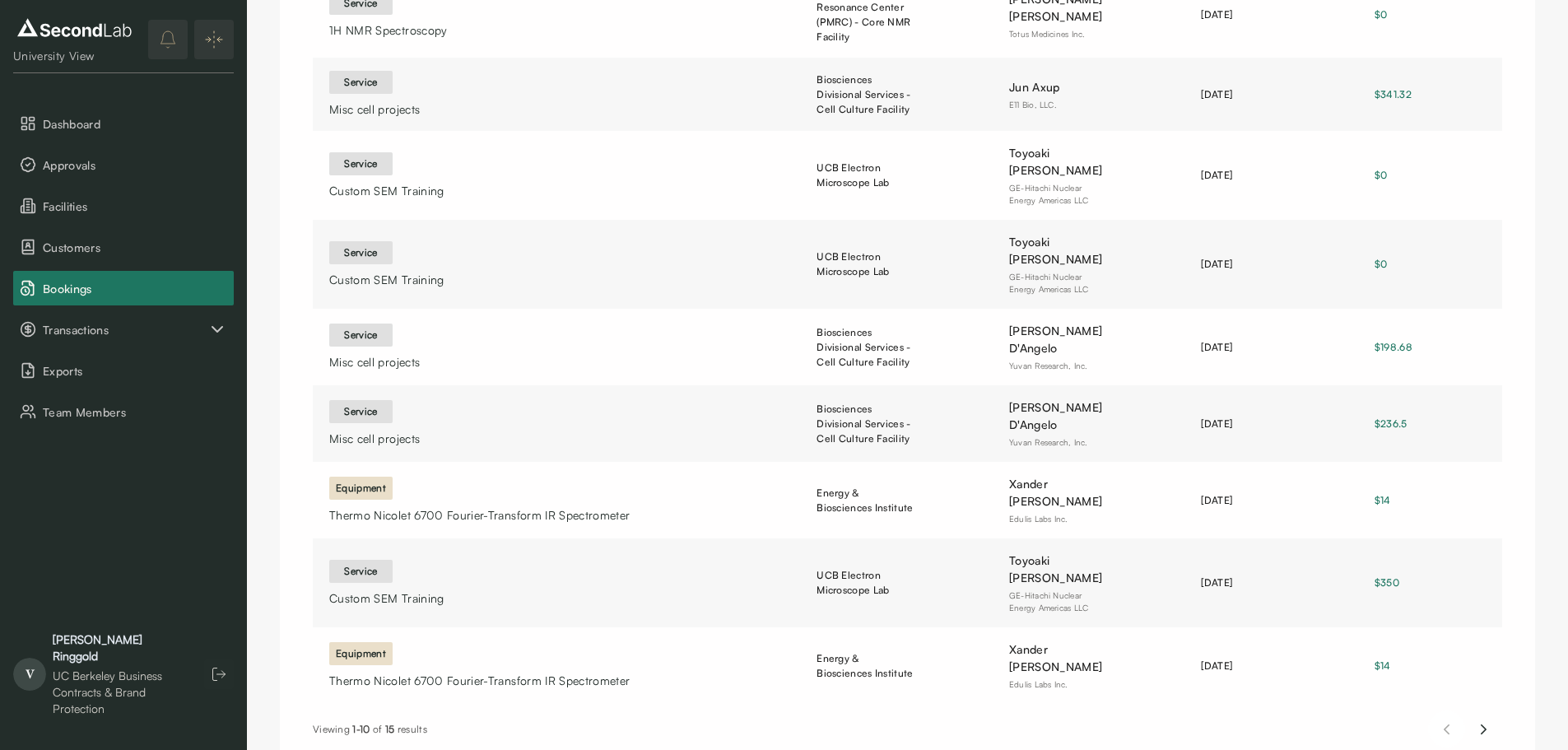
scroll to position [5, 0]
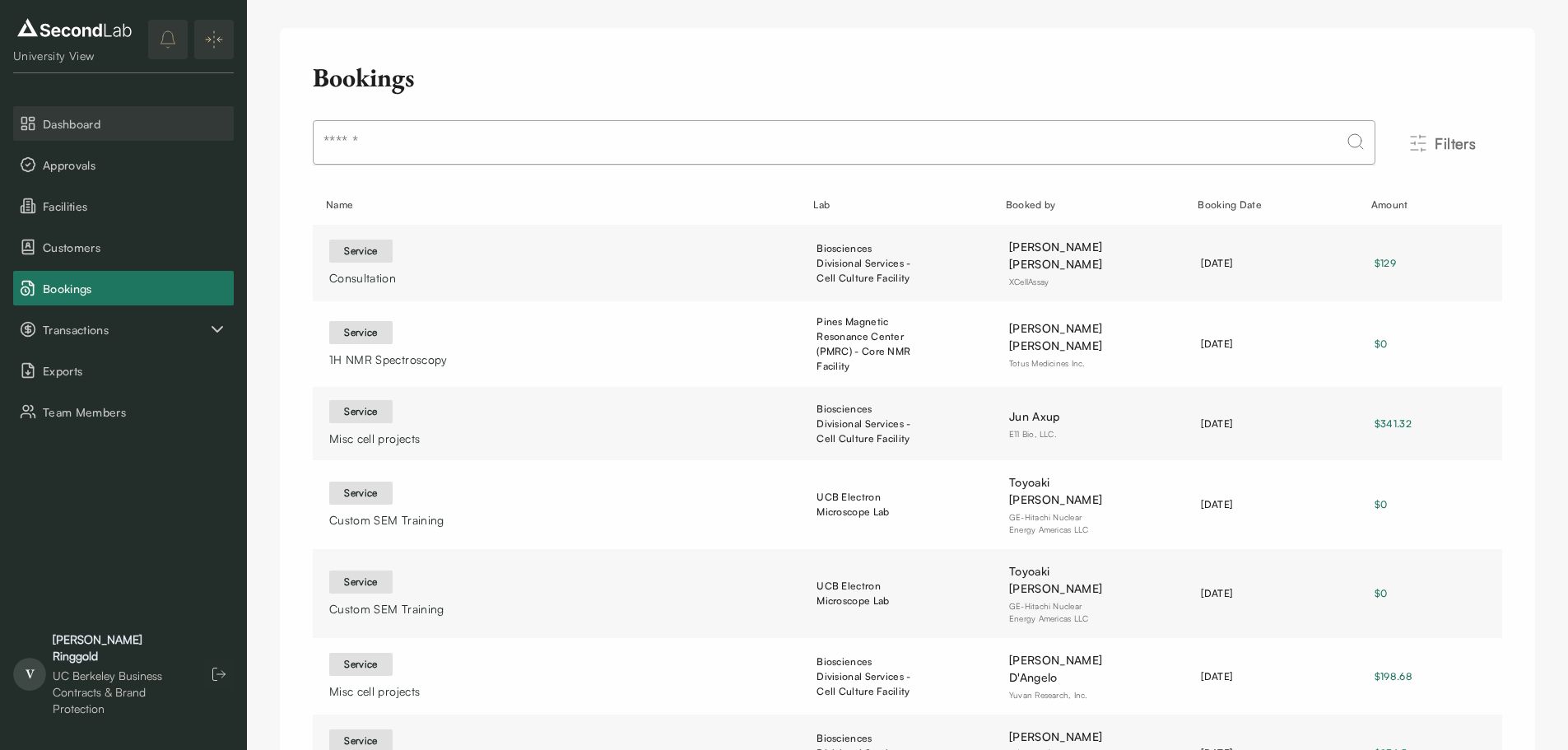
click at [74, 126] on span "Dashboard" at bounding box center [135, 124] width 185 height 17
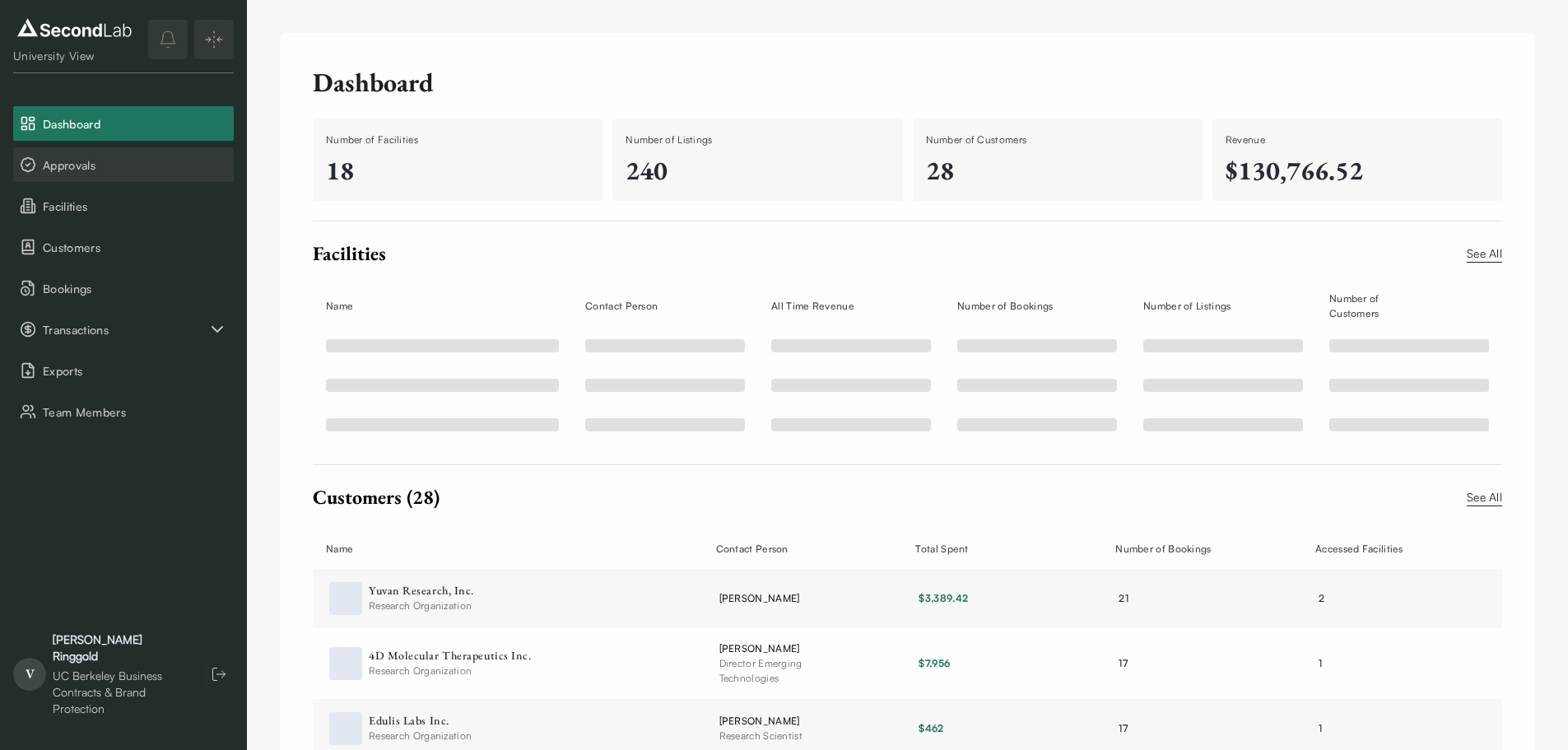
click at [89, 161] on span "Approvals" at bounding box center [135, 165] width 185 height 17
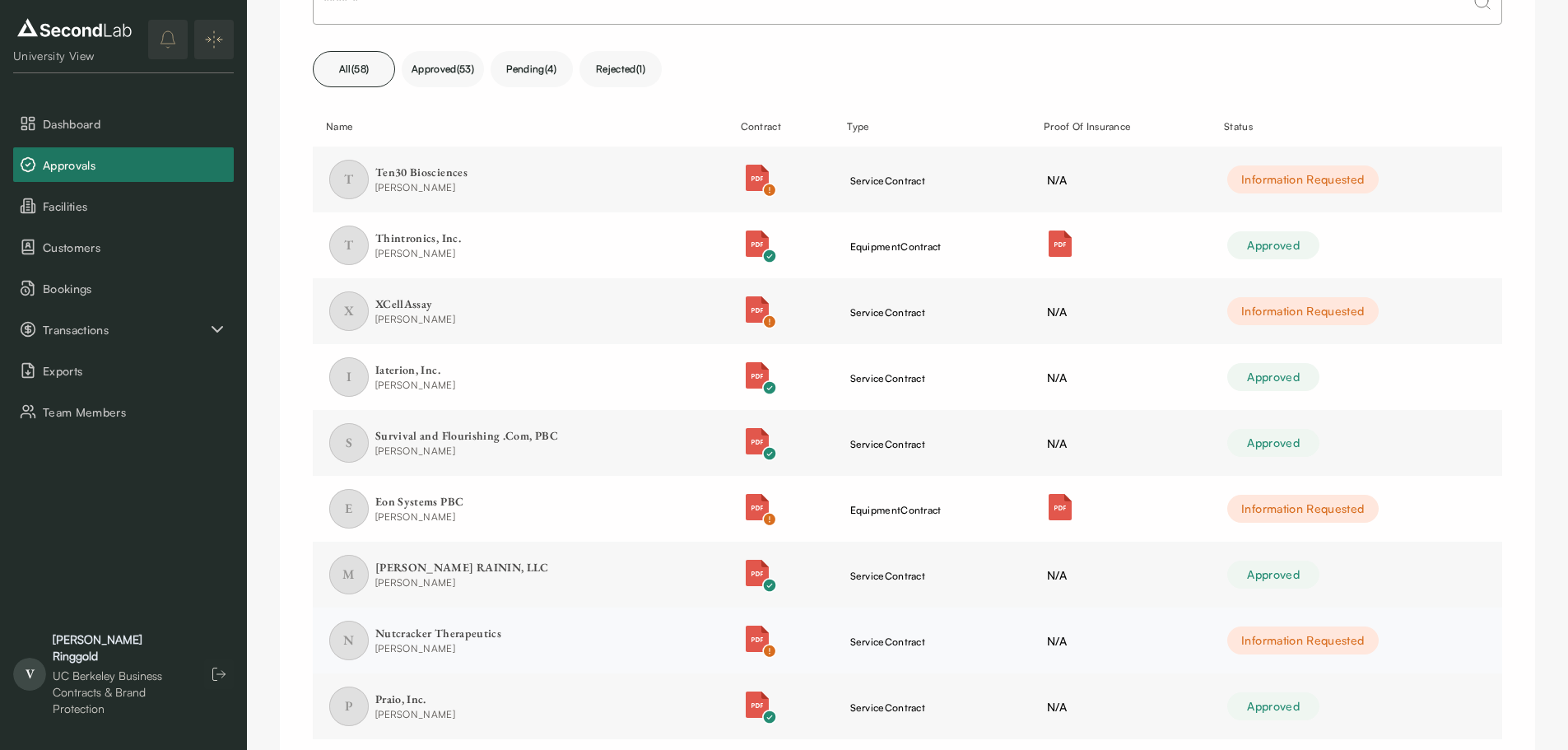
scroll to position [303, 0]
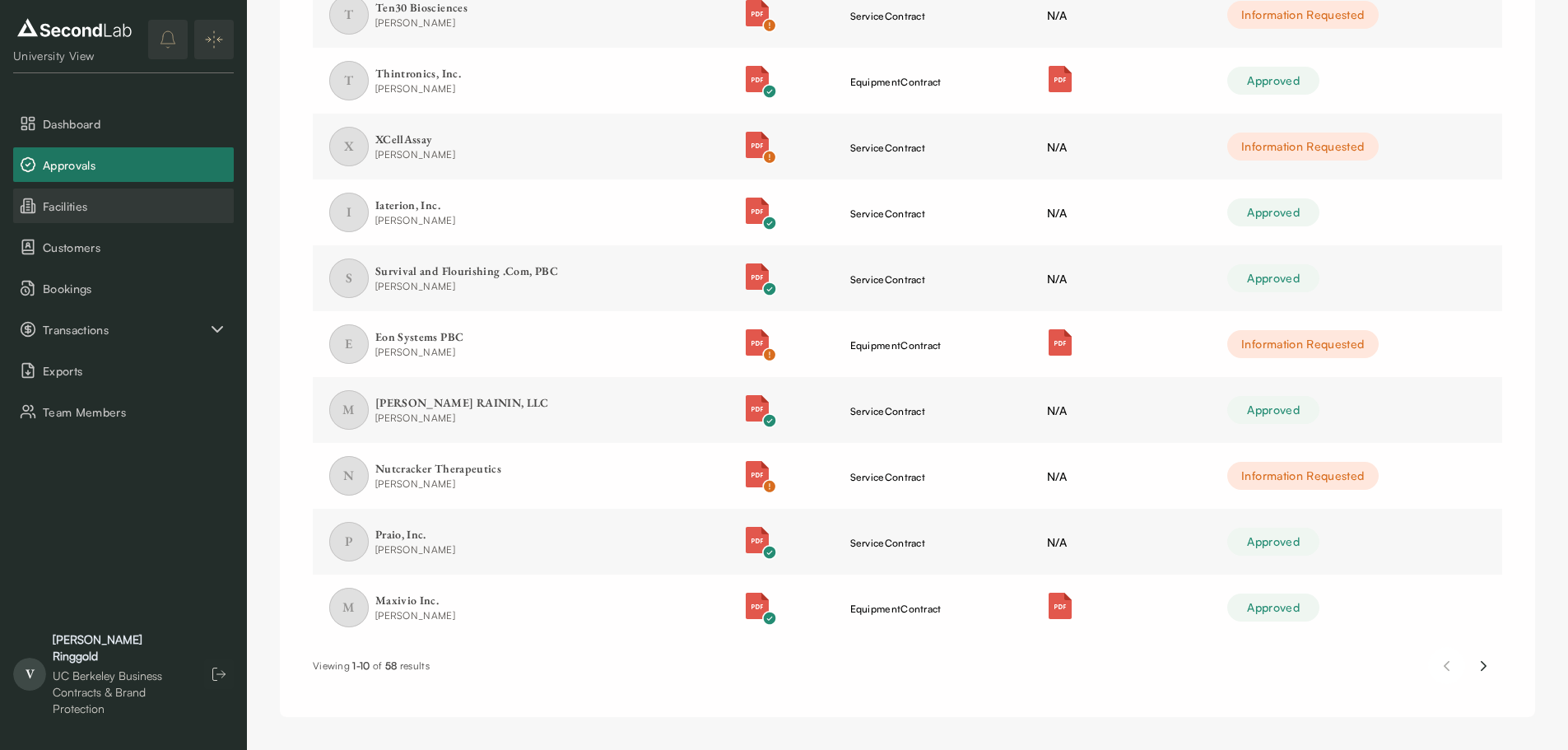
click at [168, 214] on span "Facilities" at bounding box center [135, 207] width 185 height 17
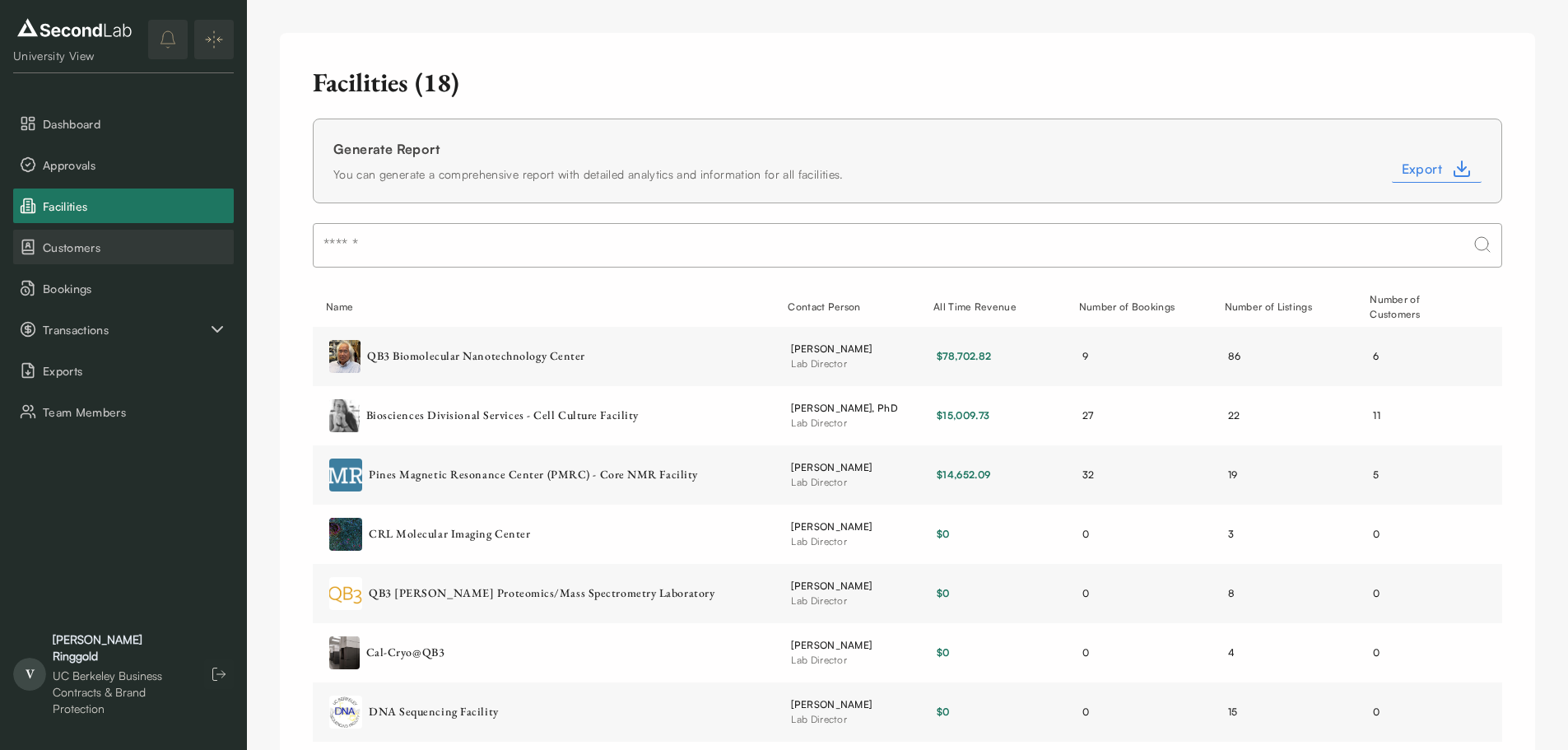
click at [158, 252] on span "Customers" at bounding box center [135, 247] width 185 height 17
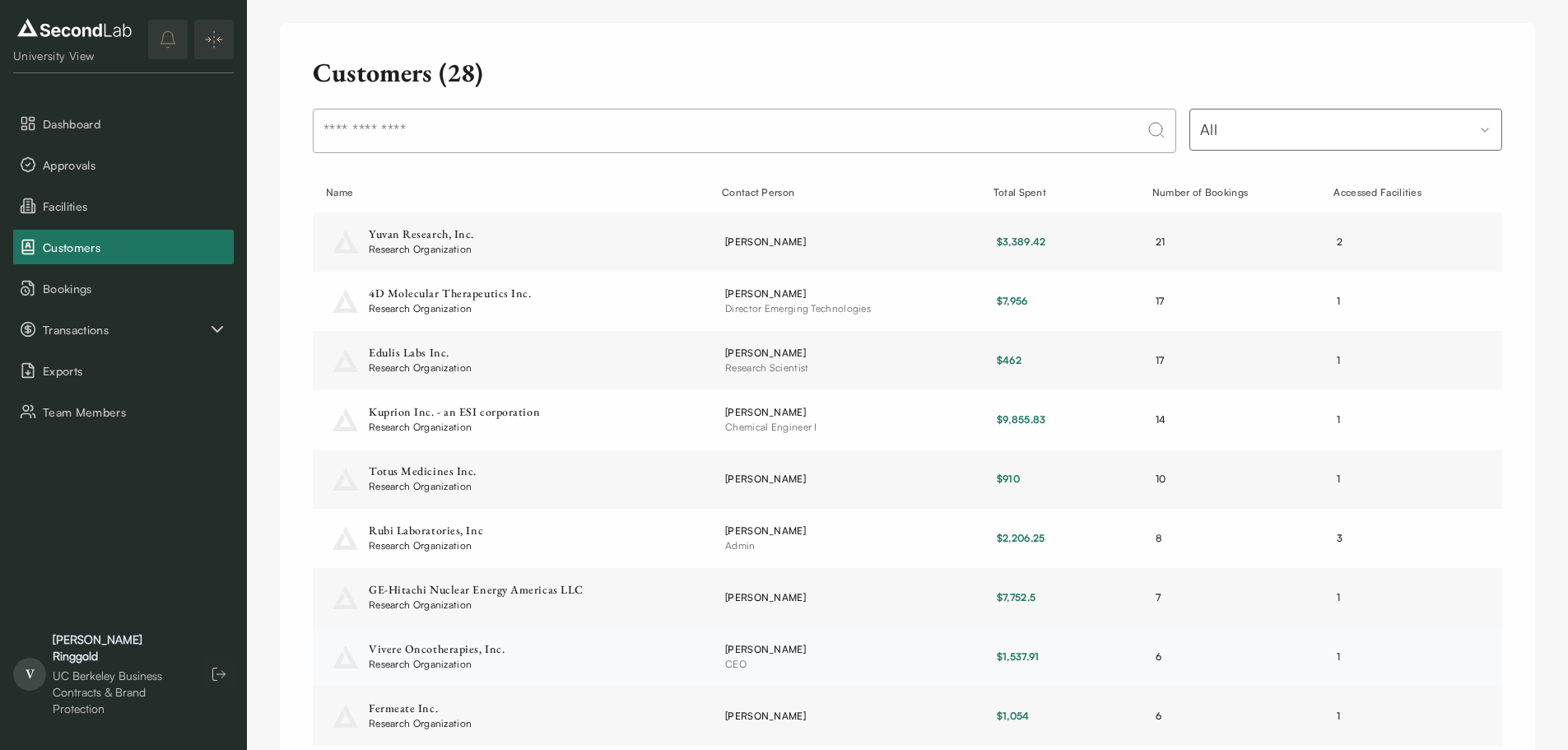
scroll to position [174, 0]
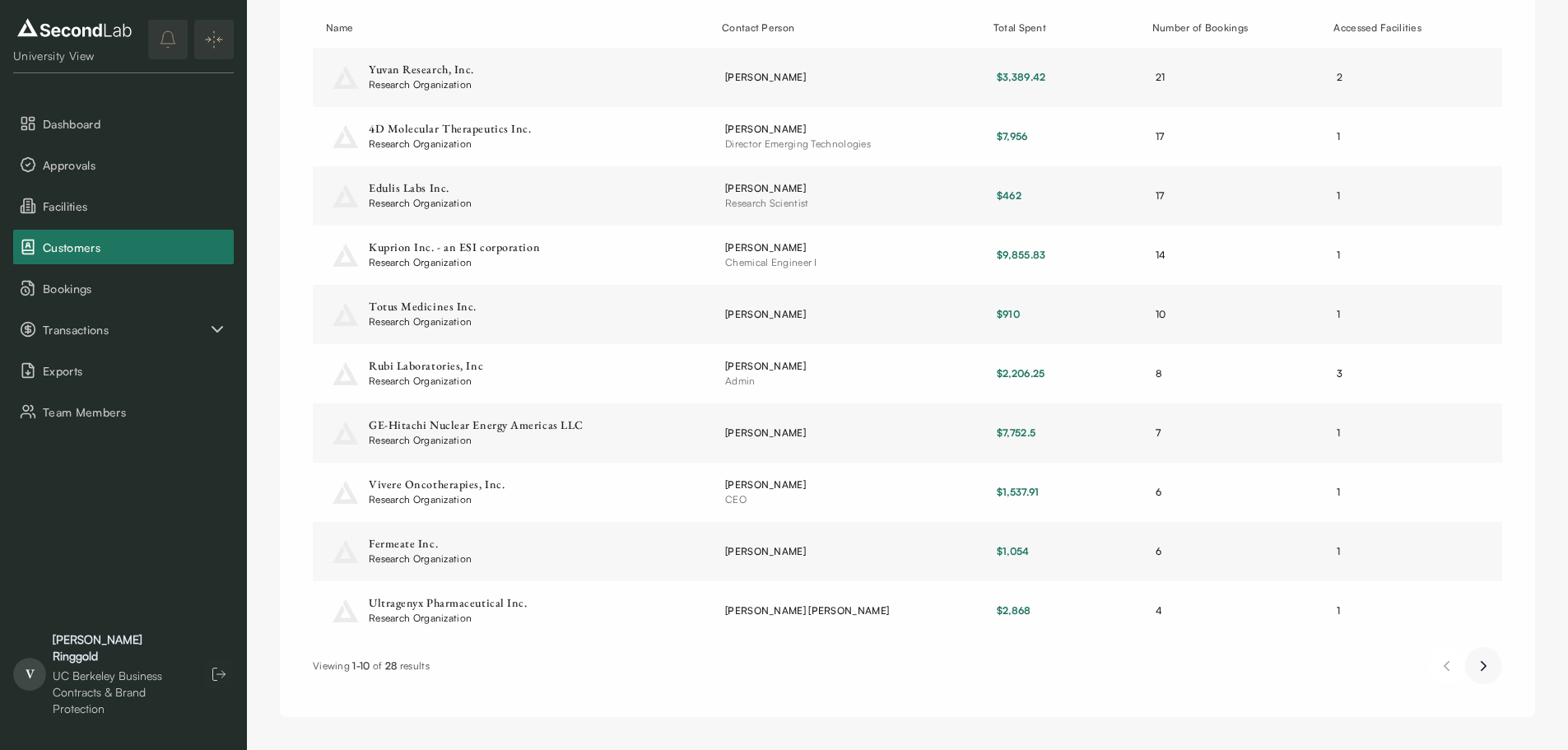
click at [1483, 666] on icon "Next page" at bounding box center [1484, 665] width 17 height 20
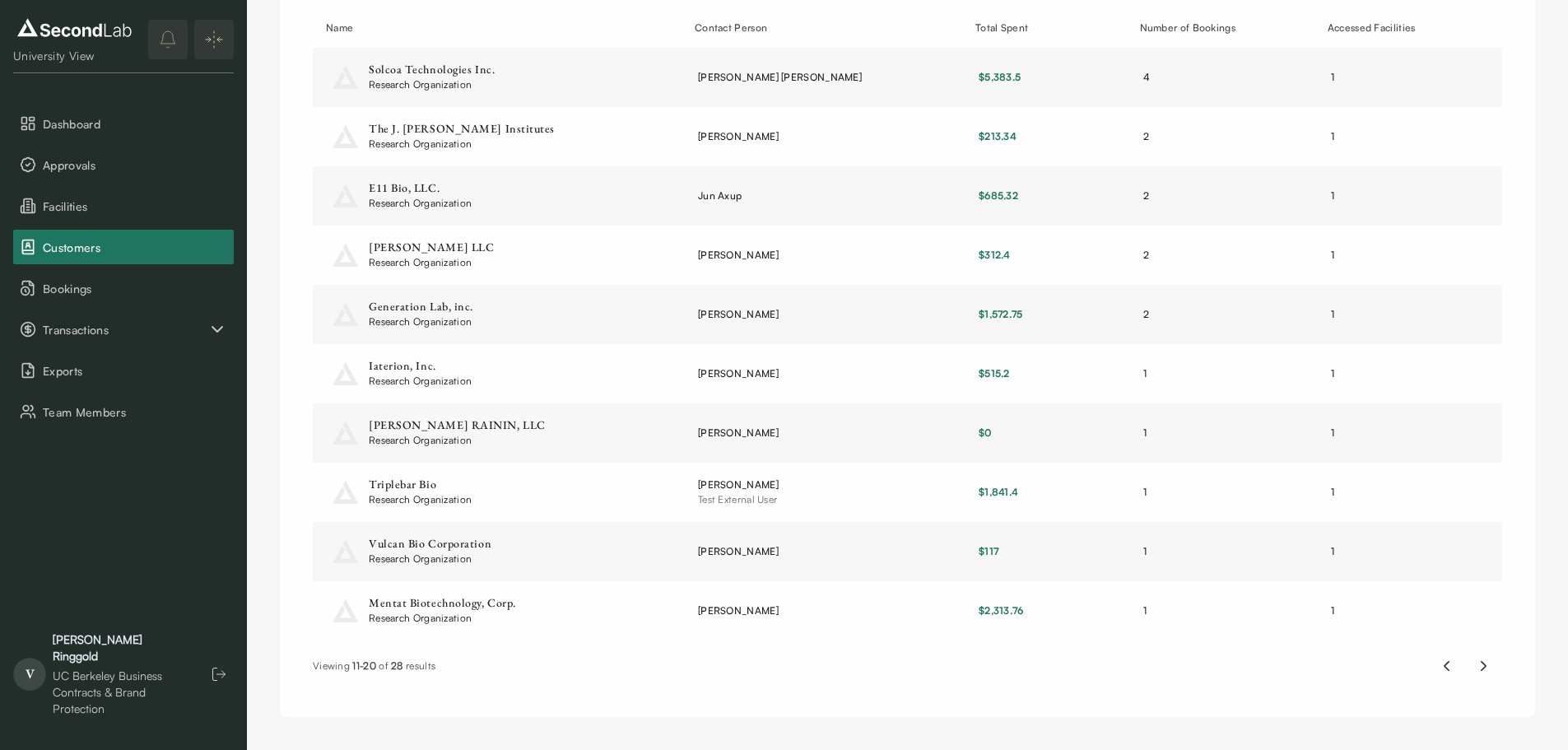
click at [789, 680] on div "Viewing 11 - 20 of 28 results" at bounding box center [908, 665] width 1190 height 37
click at [103, 290] on span "Bookings" at bounding box center [135, 288] width 185 height 17
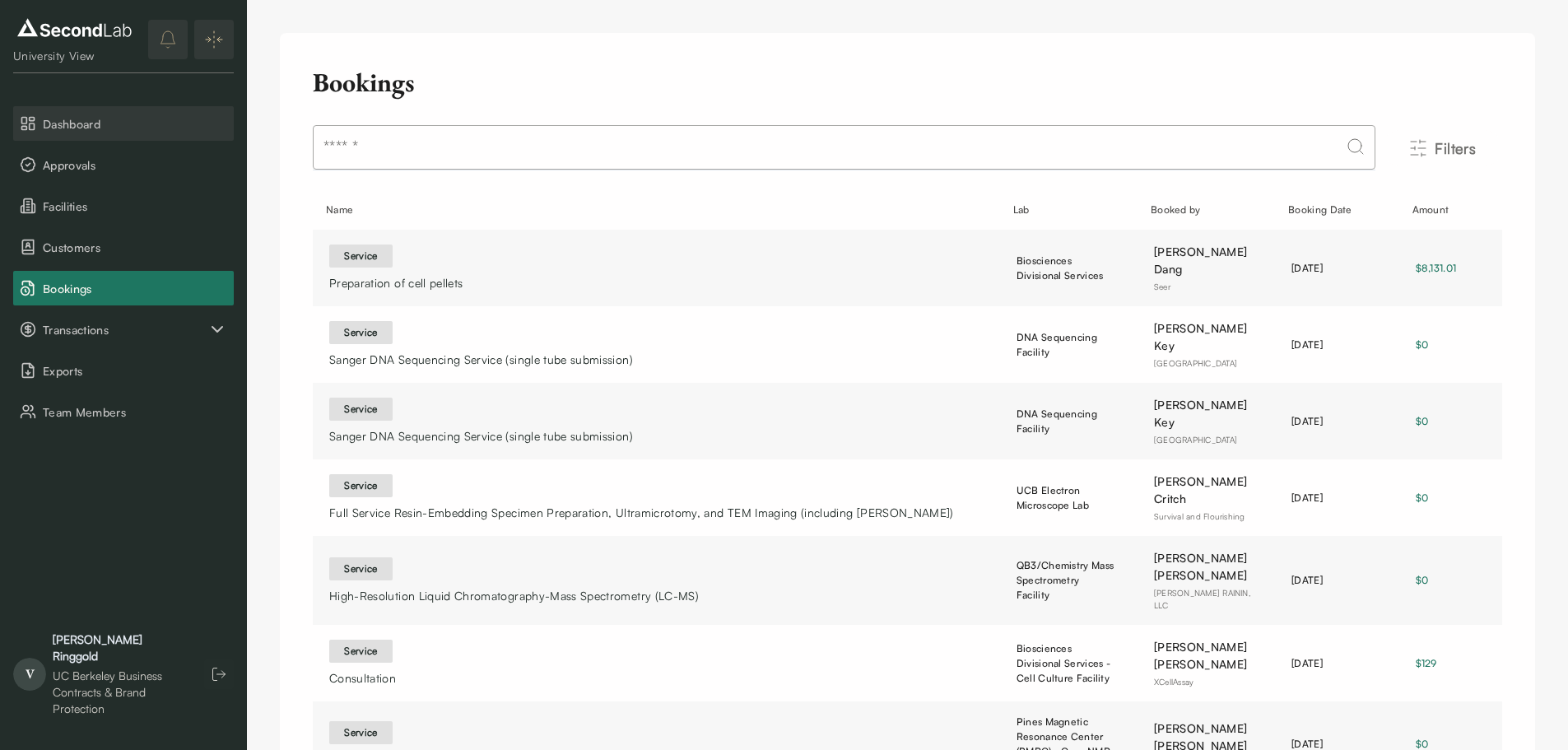
click at [58, 133] on button "Dashboard" at bounding box center [124, 124] width 221 height 34
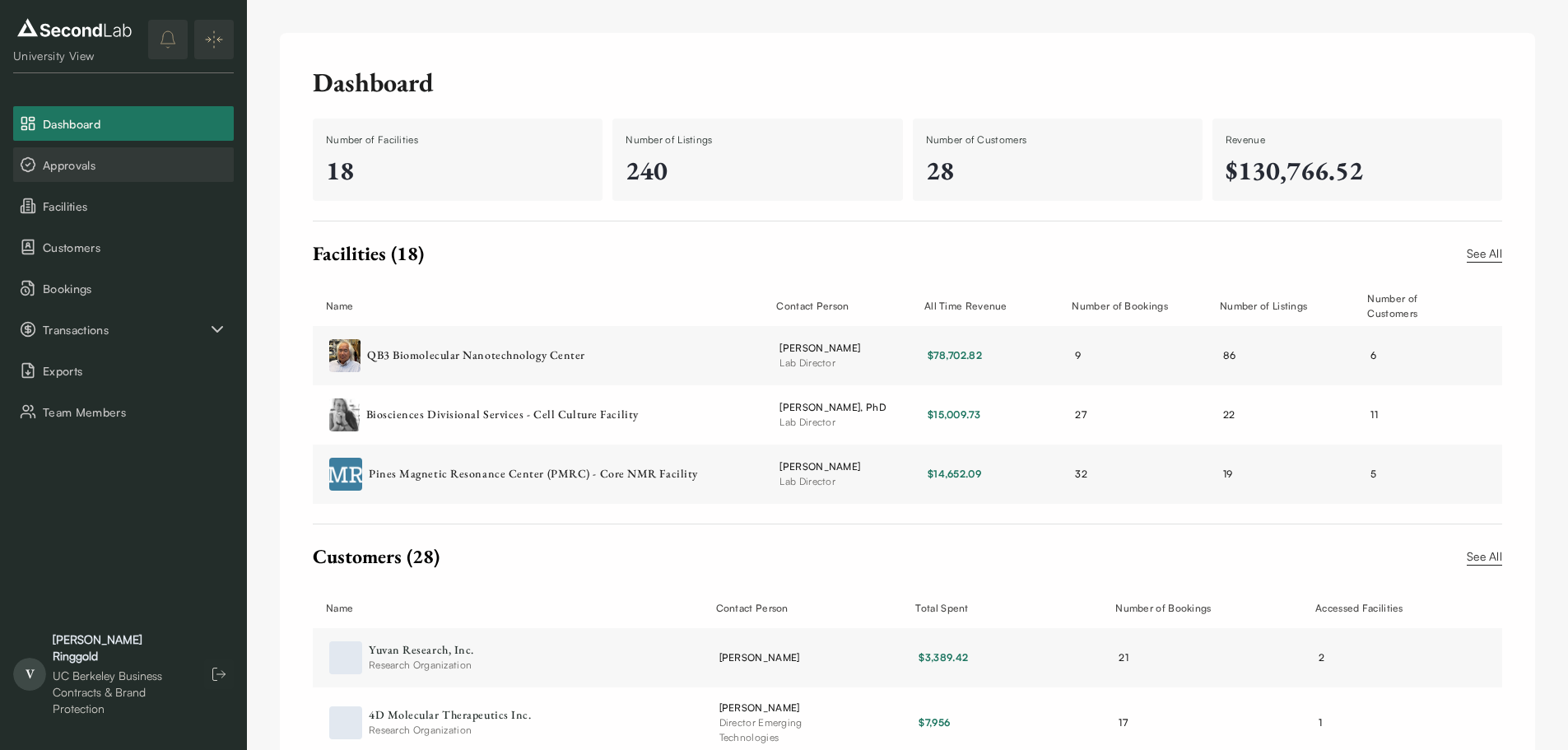
click at [84, 172] on span "Approvals" at bounding box center [135, 165] width 185 height 17
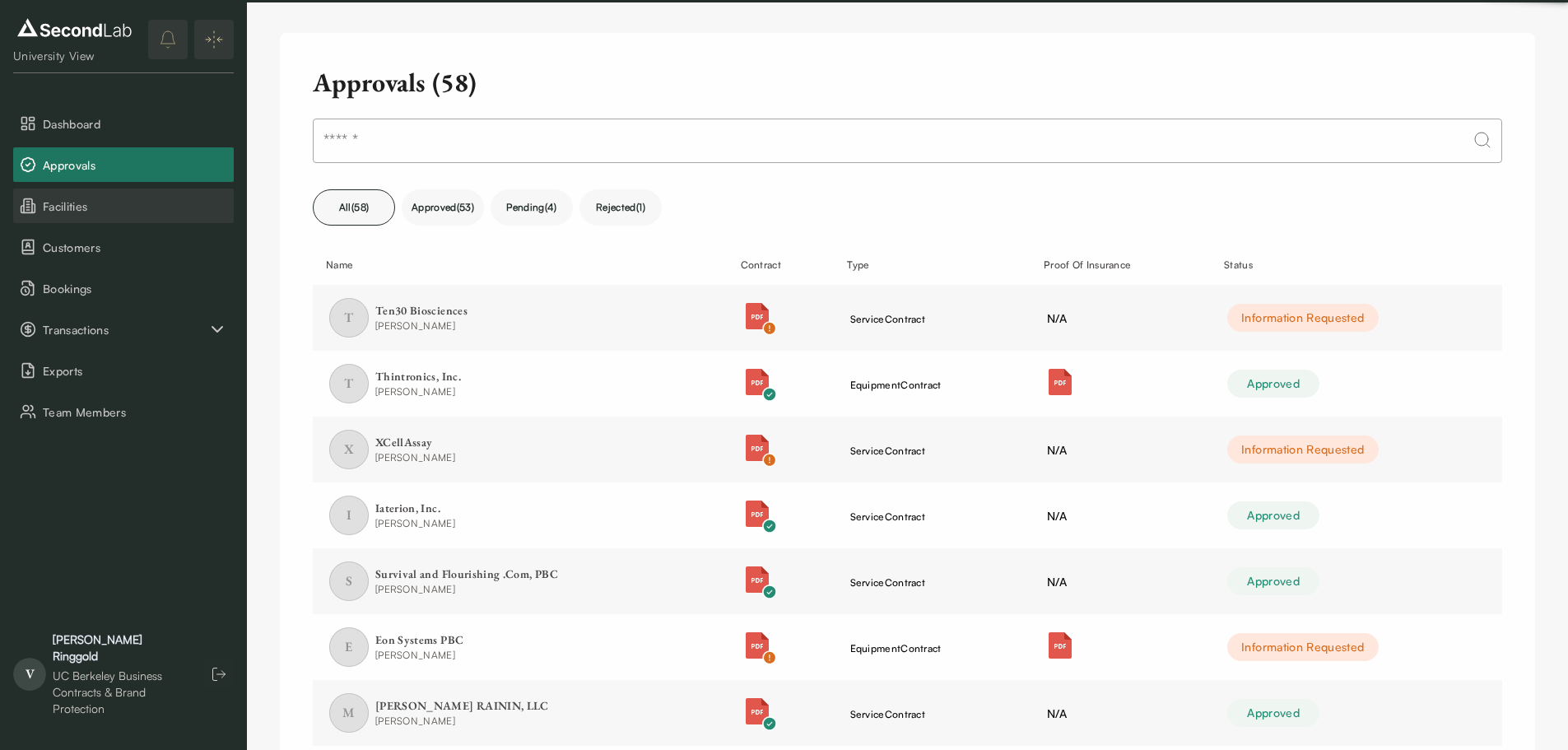
click at [92, 216] on button "Facilities" at bounding box center [124, 206] width 221 height 34
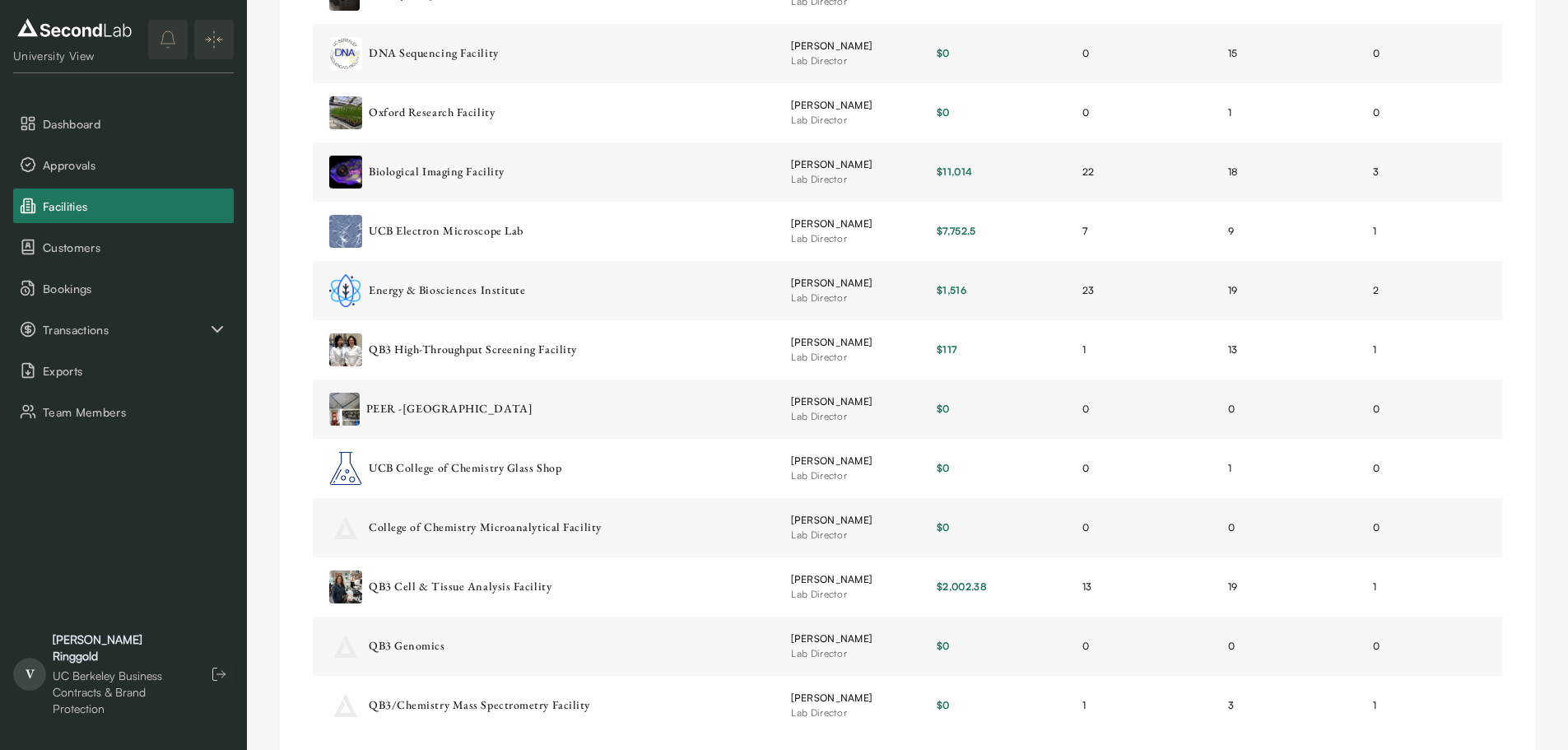
scroll to position [753, 0]
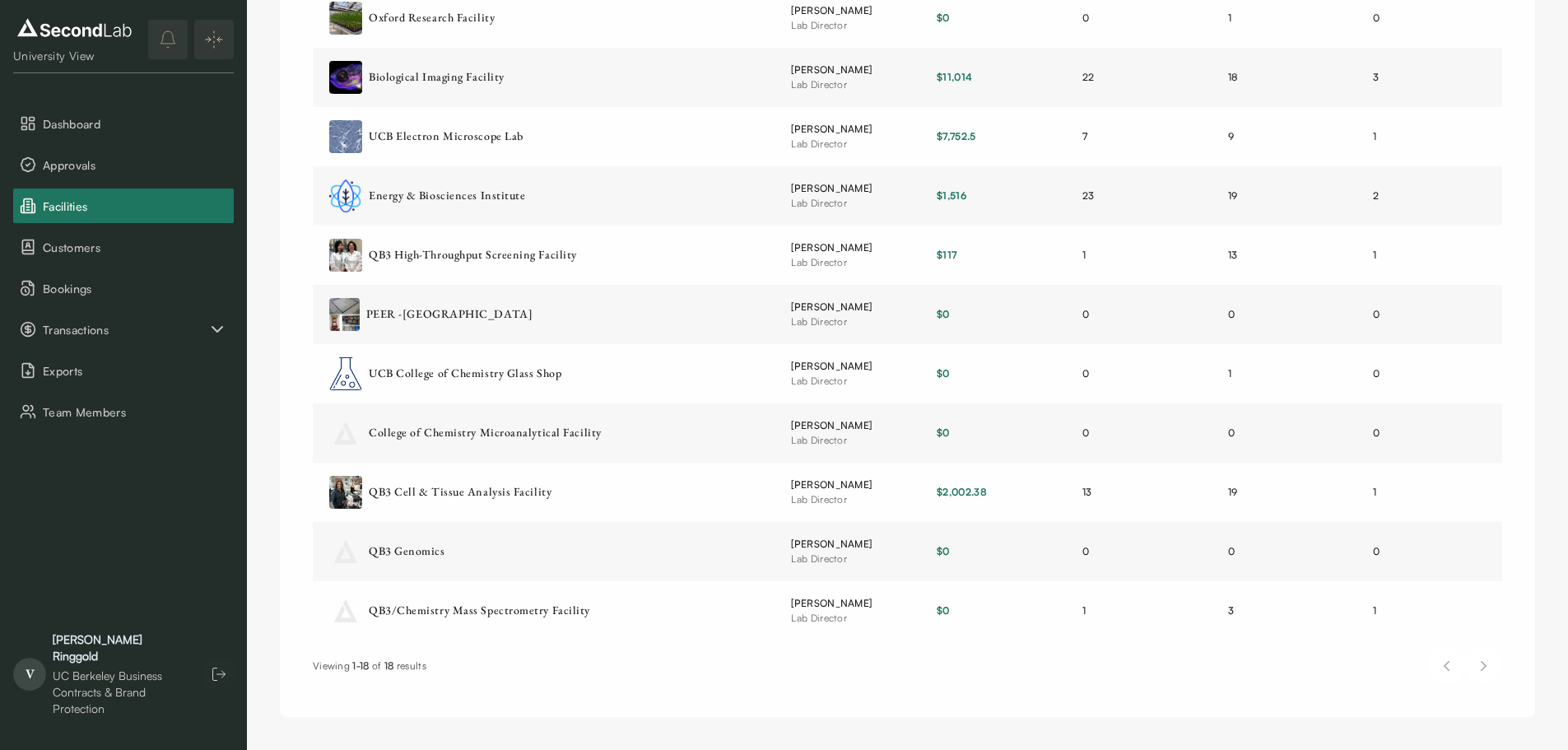
click at [1488, 667] on div at bounding box center [1465, 665] width 74 height 37
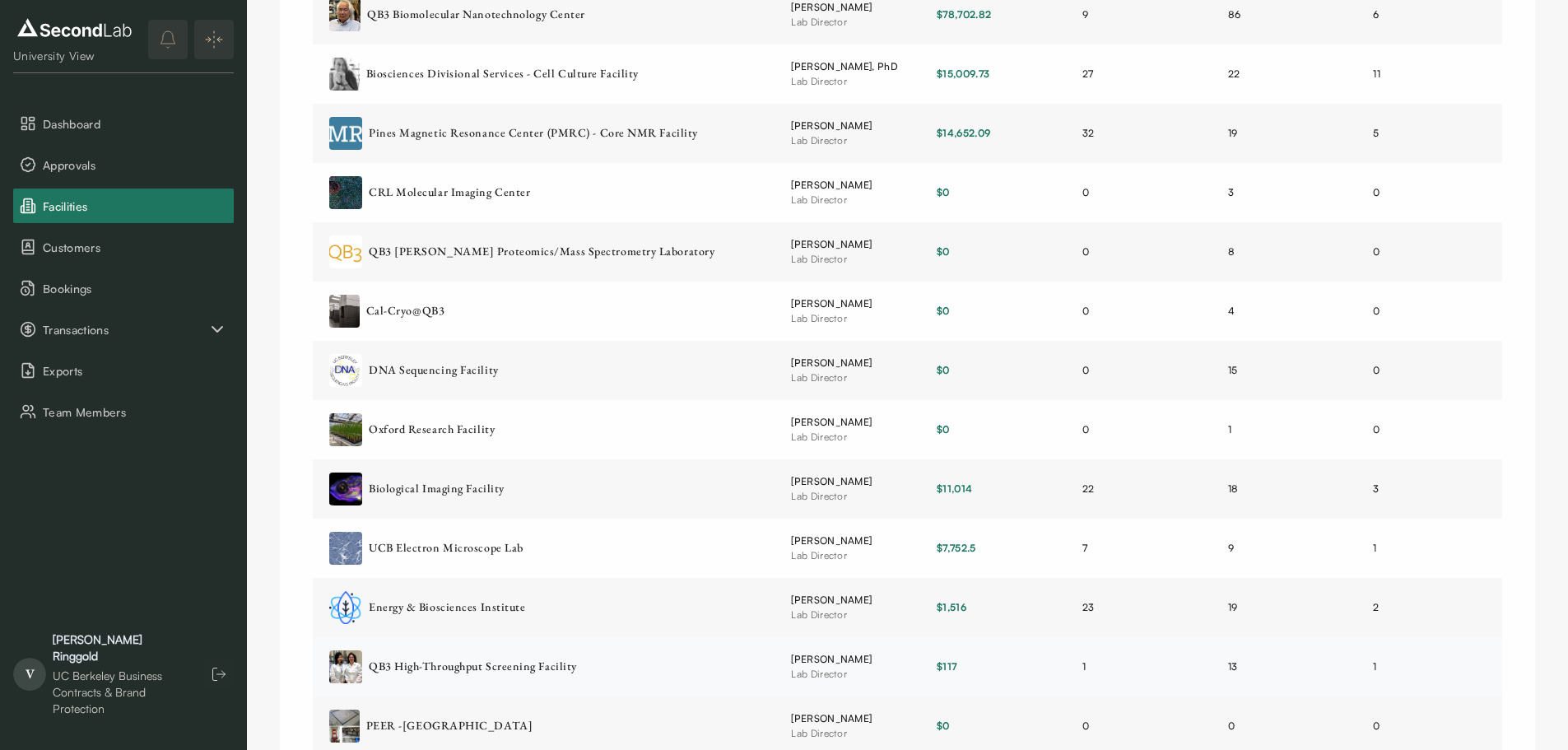
scroll to position [0, 0]
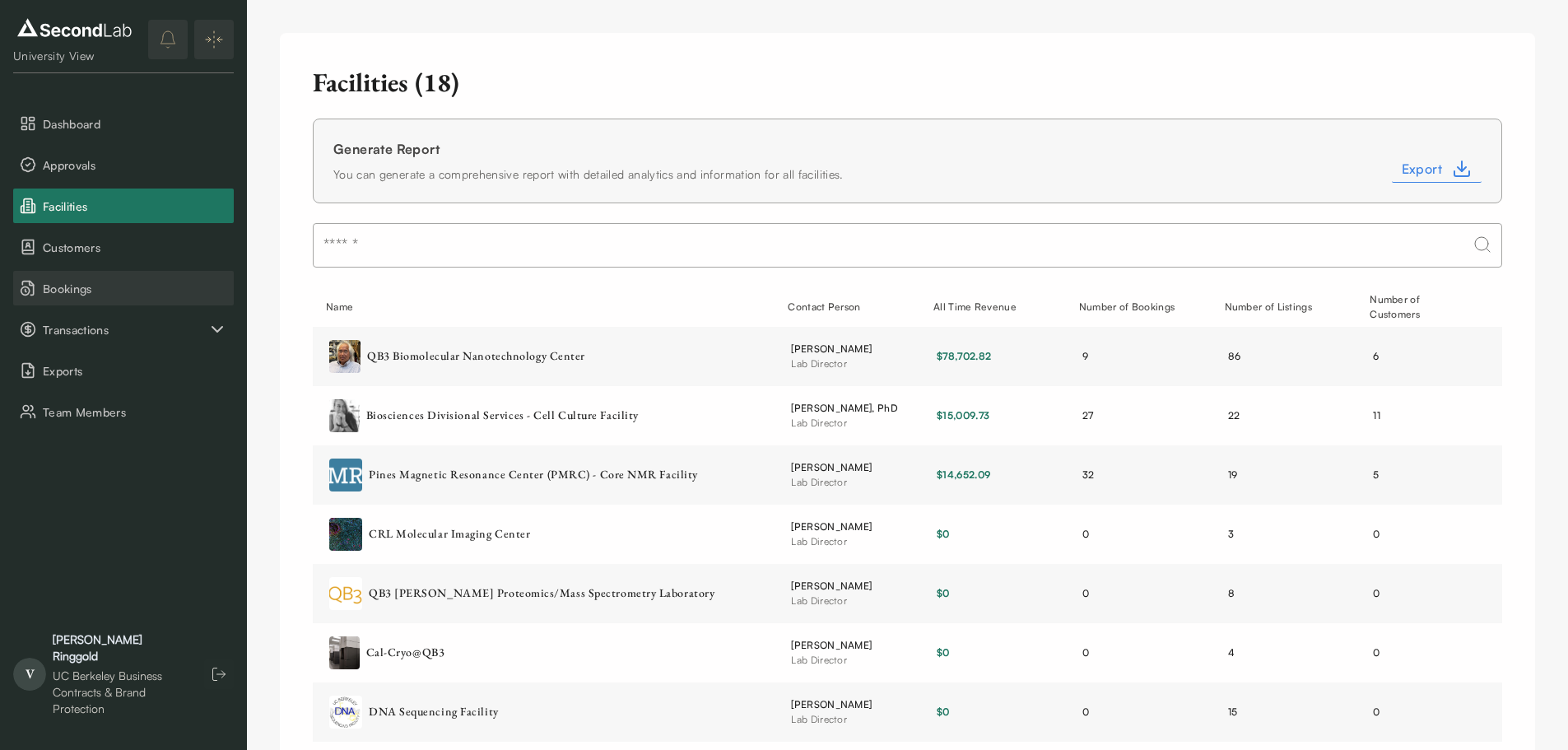
click at [85, 289] on span "Bookings" at bounding box center [135, 288] width 185 height 17
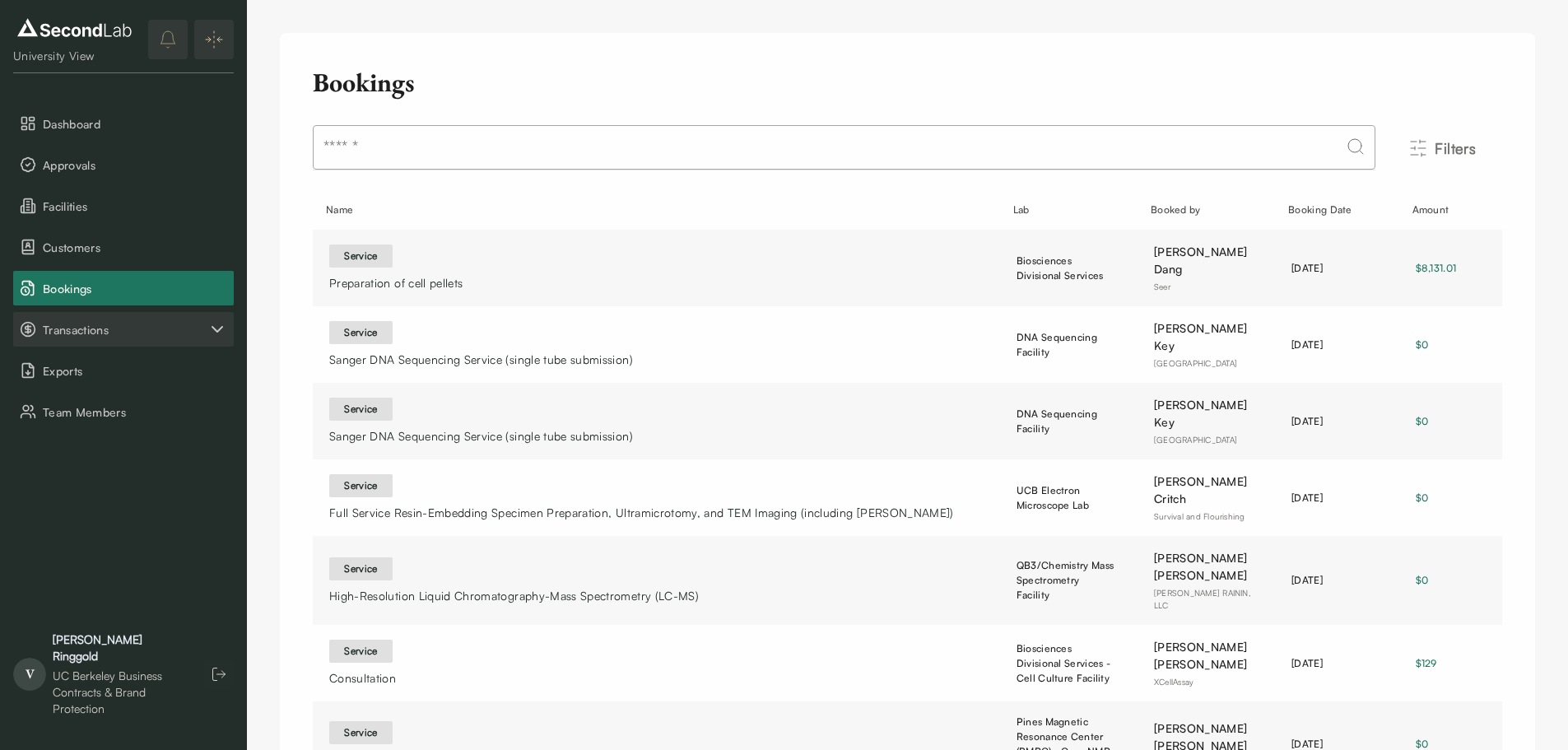
click at [96, 326] on span "Transactions" at bounding box center [125, 329] width 165 height 17
click at [109, 414] on button "Payouts" at bounding box center [124, 411] width 221 height 34
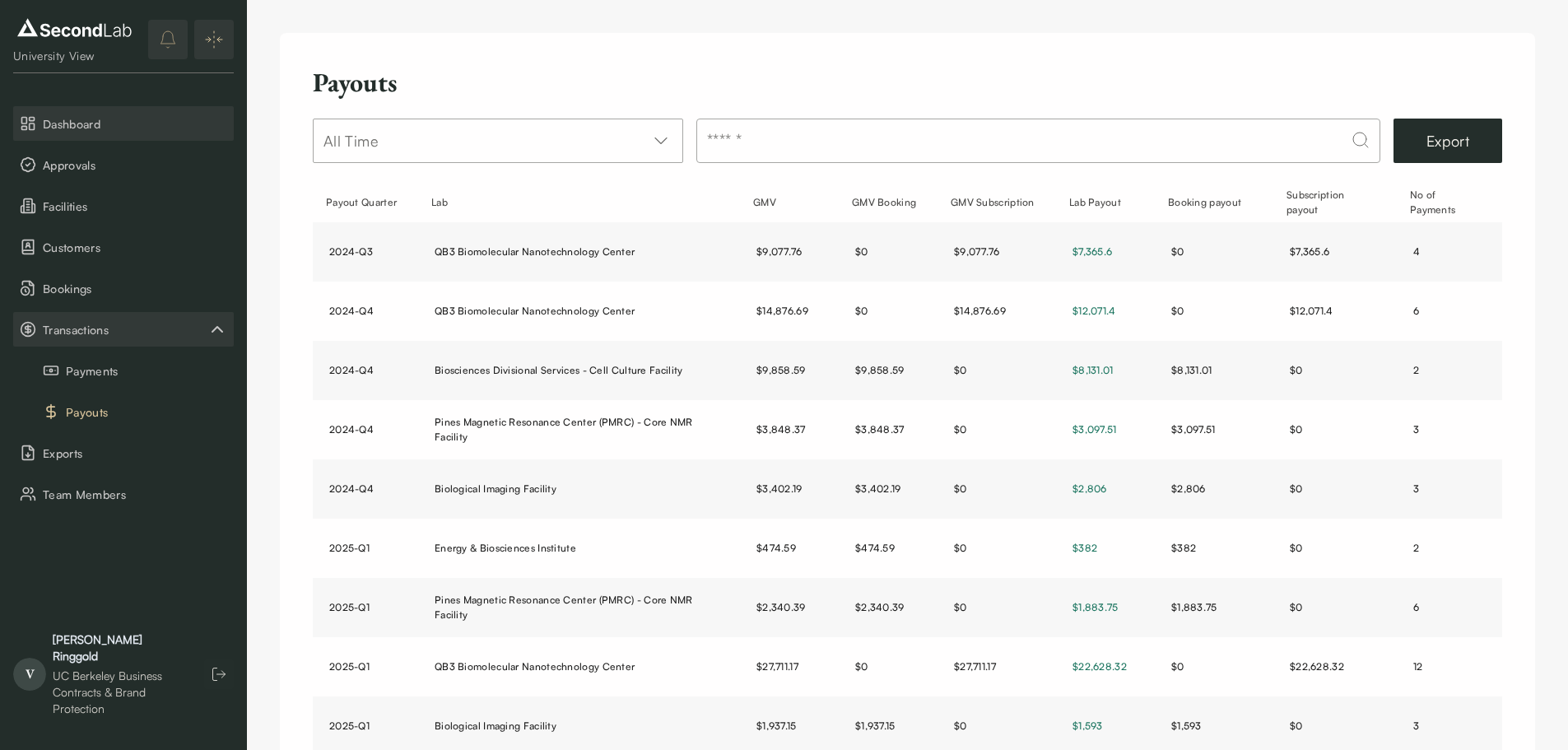
click at [65, 121] on span "Dashboard" at bounding box center [135, 124] width 185 height 17
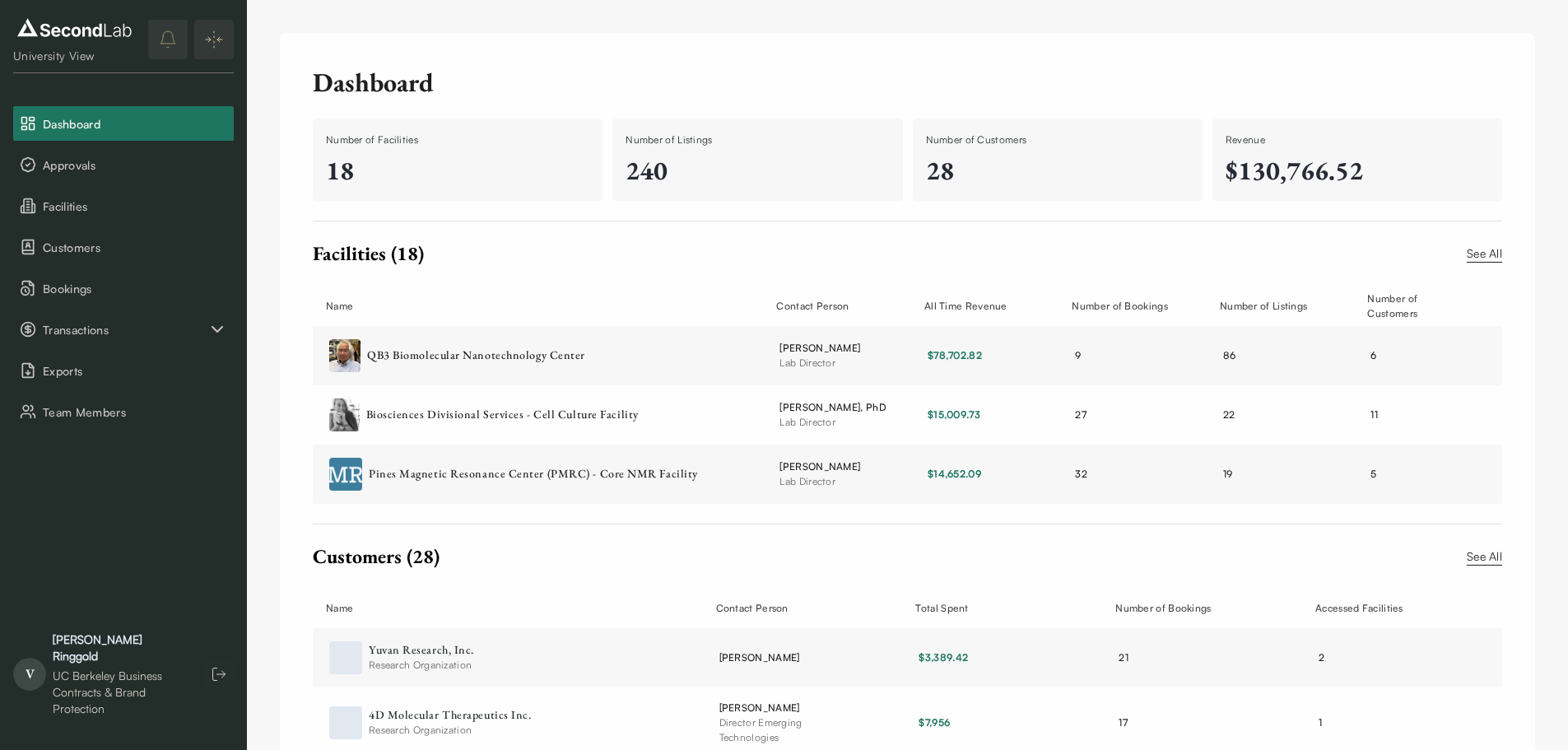
click at [35, 41] on div "University View" at bounding box center [74, 40] width 123 height 49
click at [64, 33] on img at bounding box center [74, 29] width 123 height 27
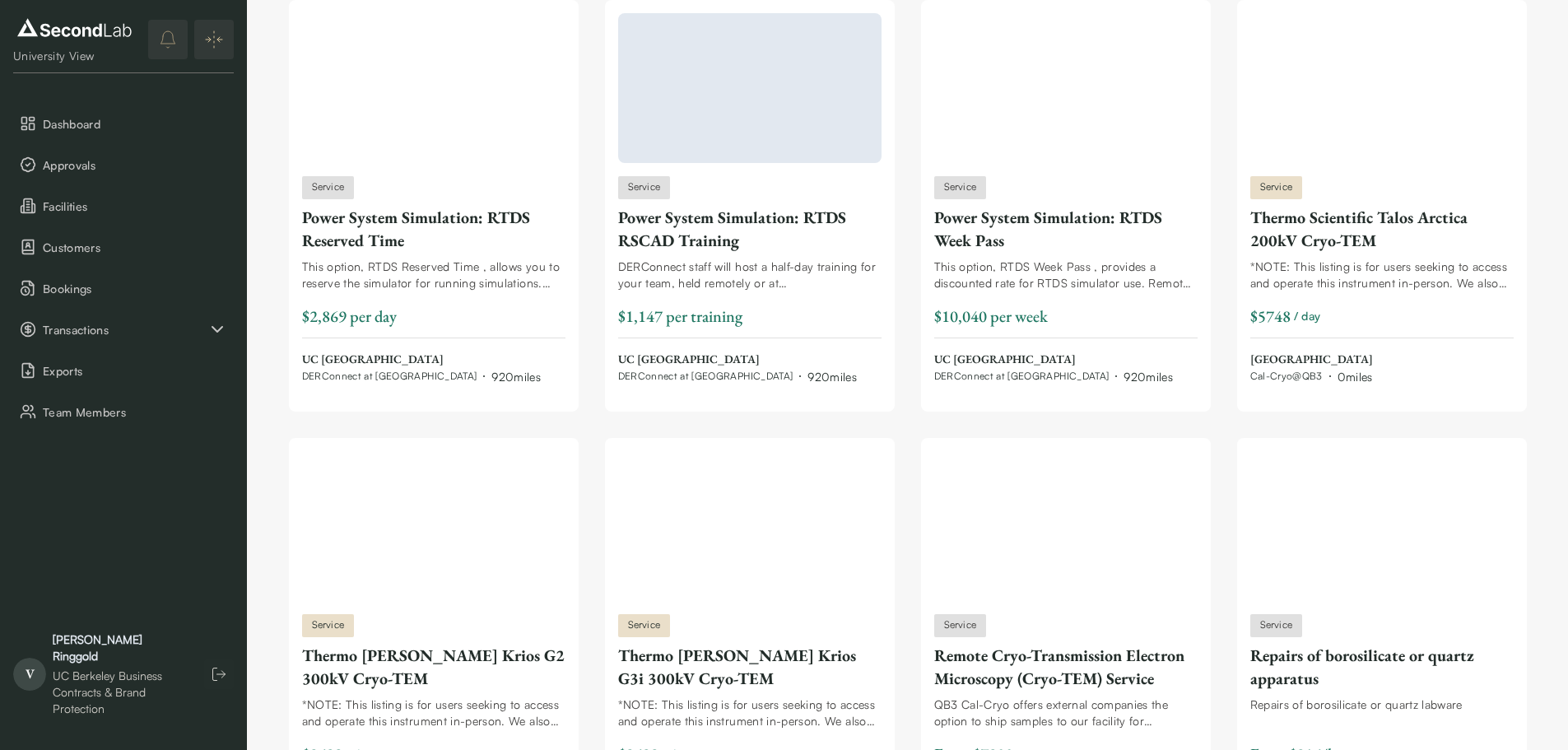
scroll to position [26118, 0]
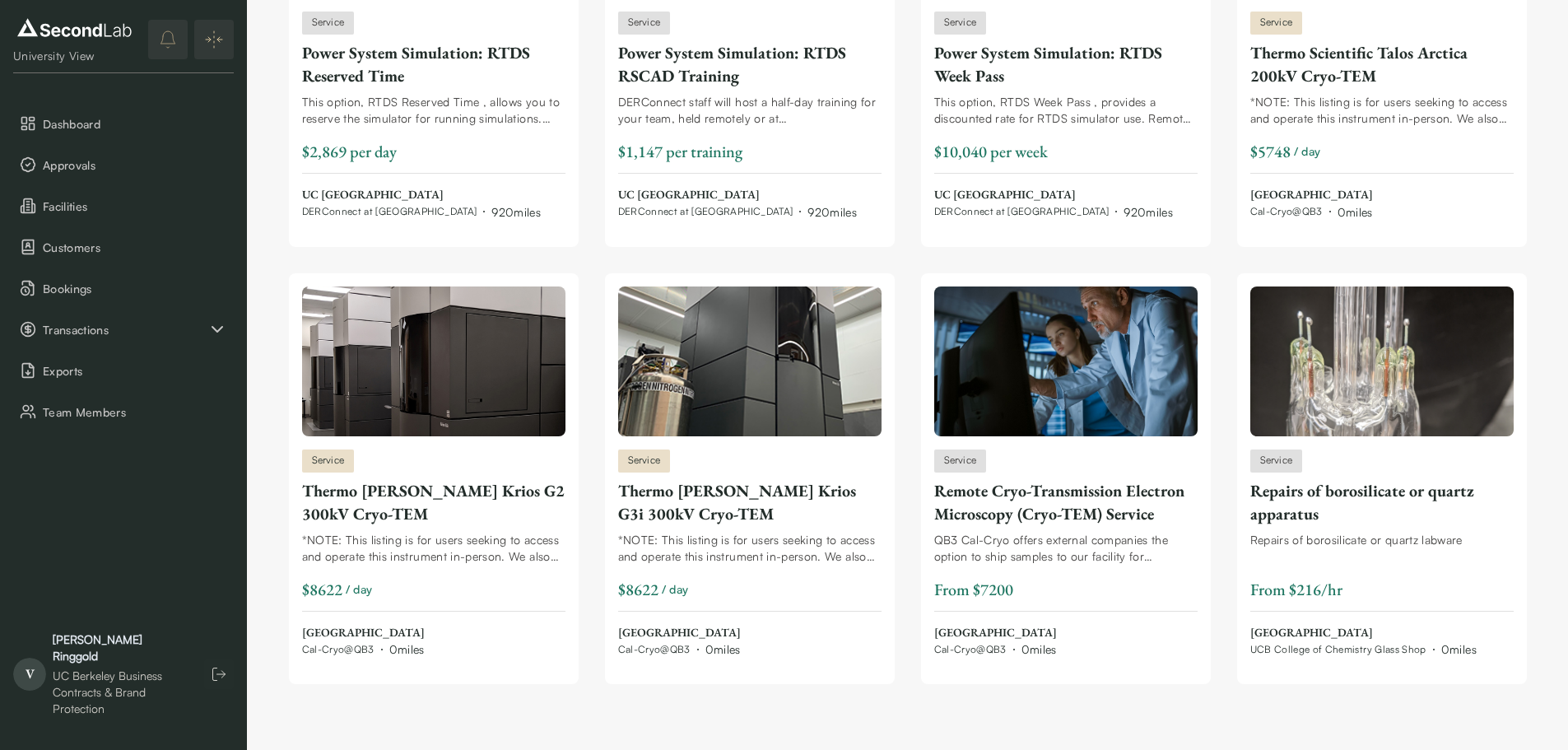
click at [59, 28] on img at bounding box center [74, 29] width 123 height 27
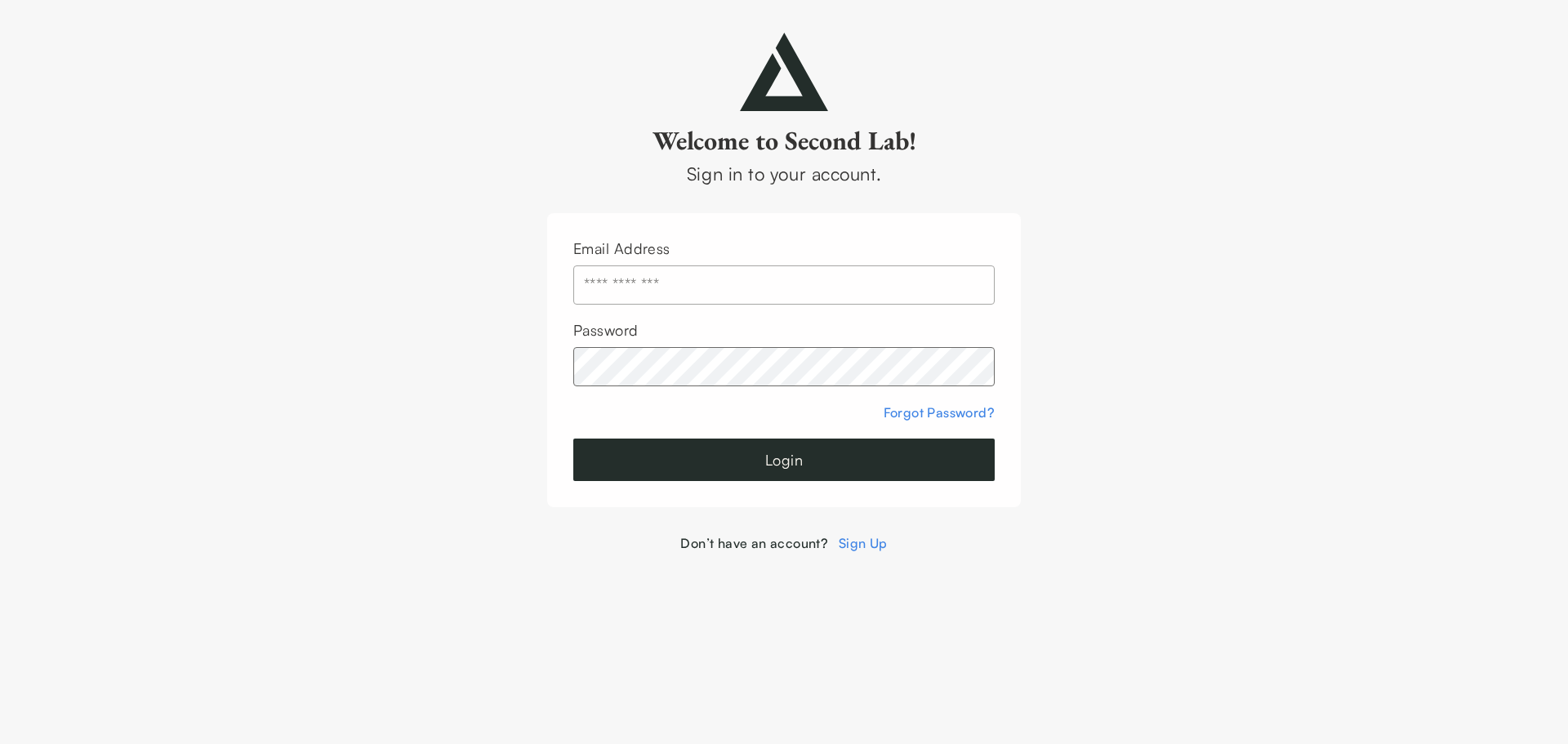
type input "**********"
click at [750, 446] on button "Login" at bounding box center [784, 459] width 421 height 42
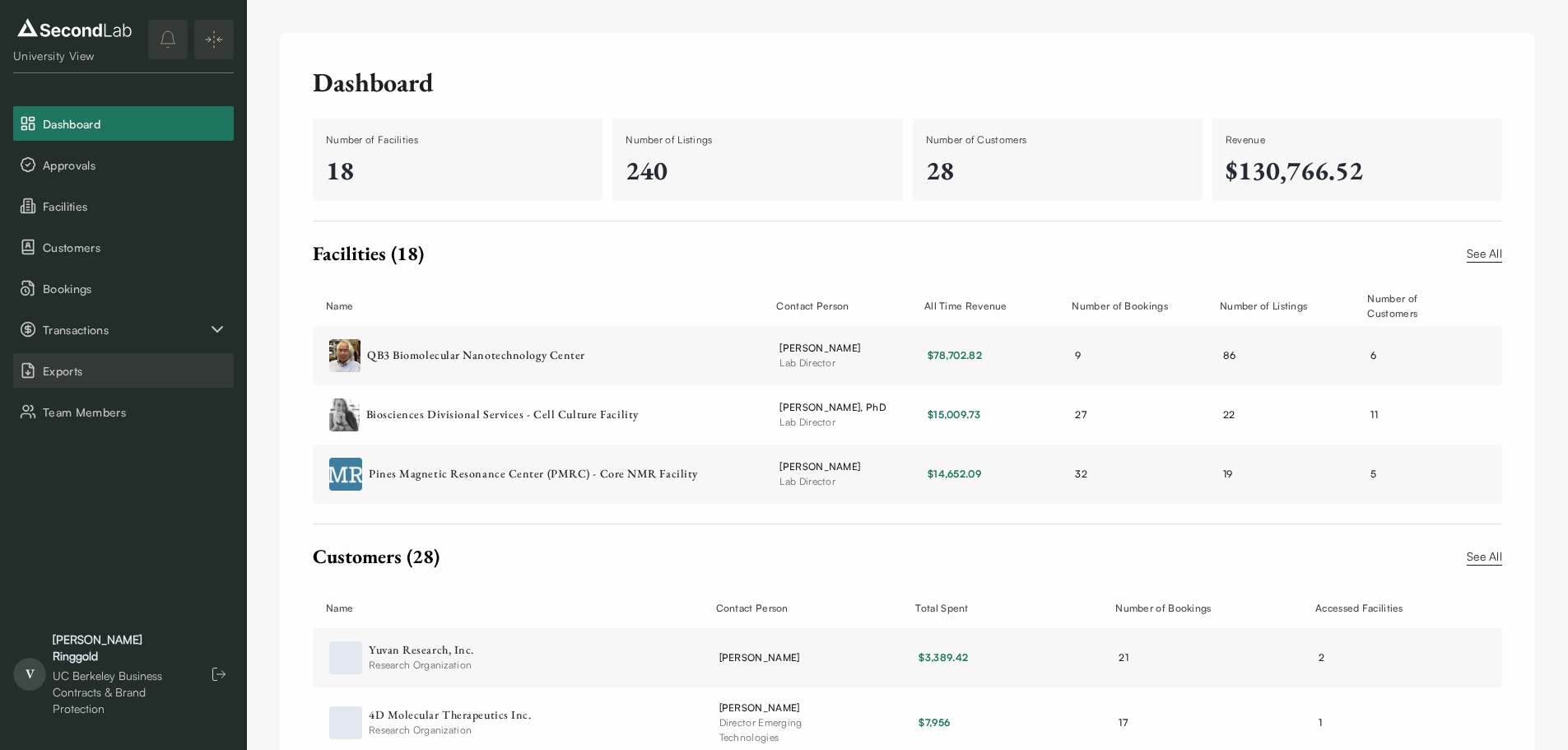
click at [107, 368] on span "Exports" at bounding box center [135, 370] width 185 height 17
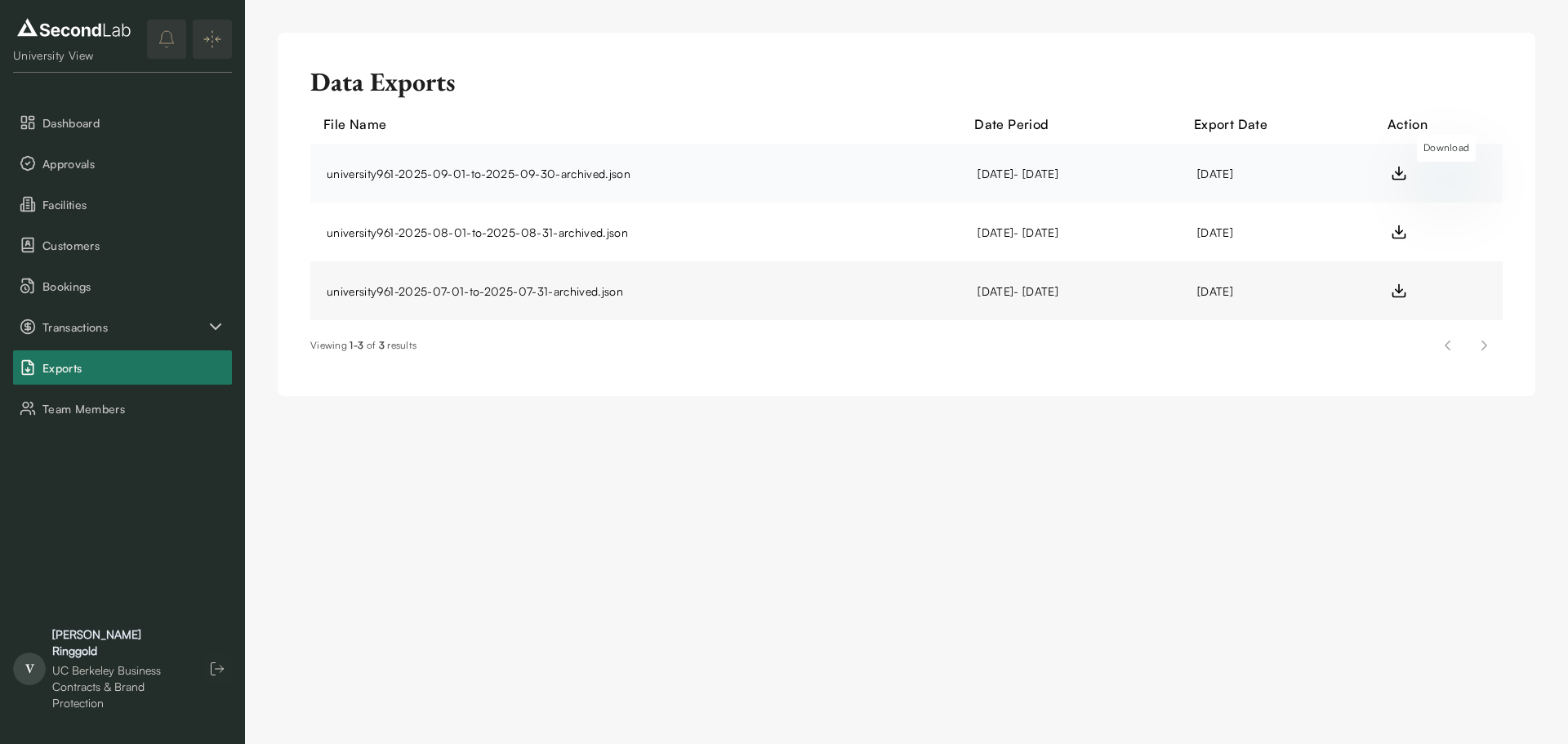
click at [1399, 175] on line at bounding box center [1399, 171] width 0 height 8
click at [1402, 231] on polyline at bounding box center [1398, 232] width 7 height 3
